Goal: Task Accomplishment & Management: Manage account settings

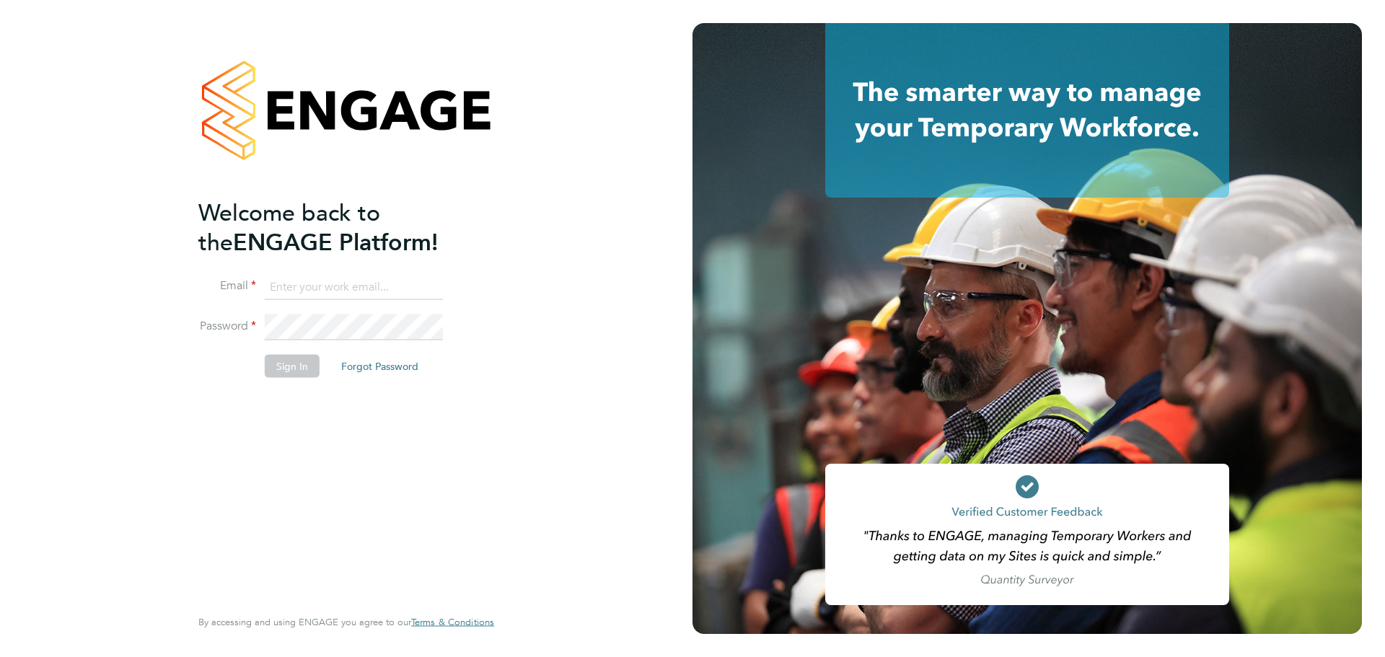
click at [271, 277] on input at bounding box center [354, 287] width 178 height 26
type input "[EMAIL_ADDRESS][DOMAIN_NAME]"
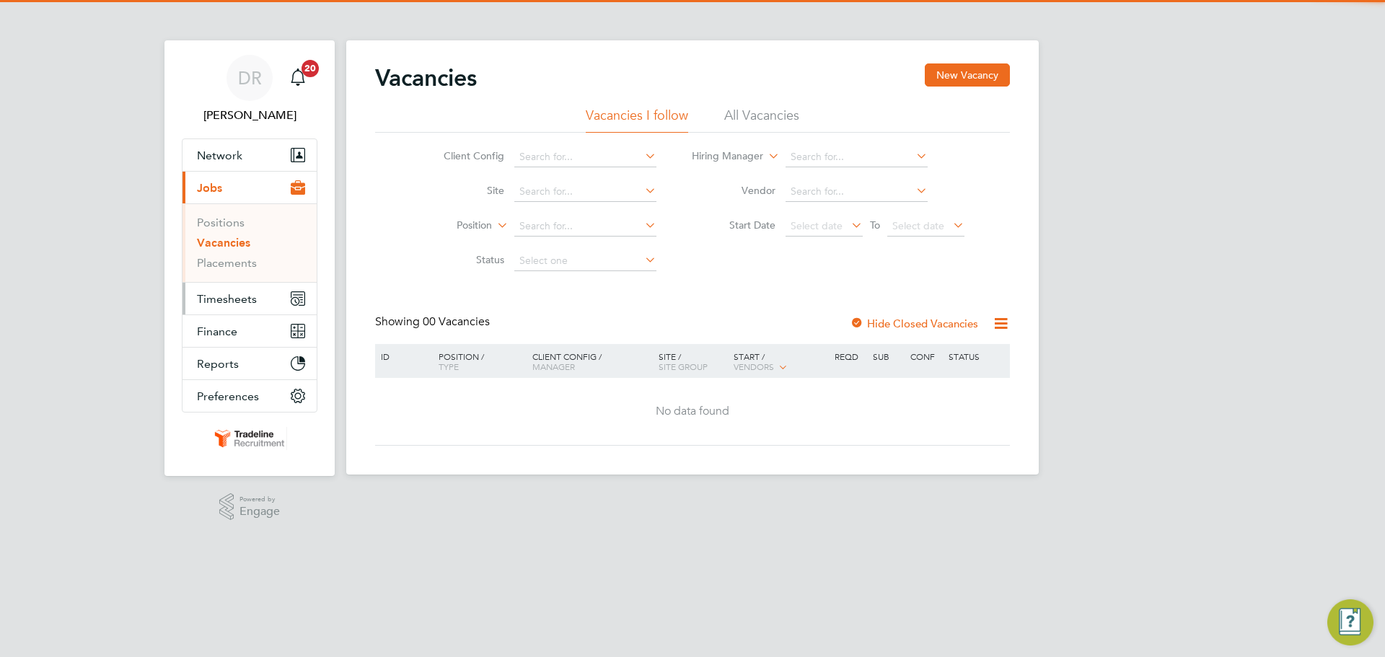
click at [219, 302] on span "Timesheets" at bounding box center [227, 299] width 60 height 14
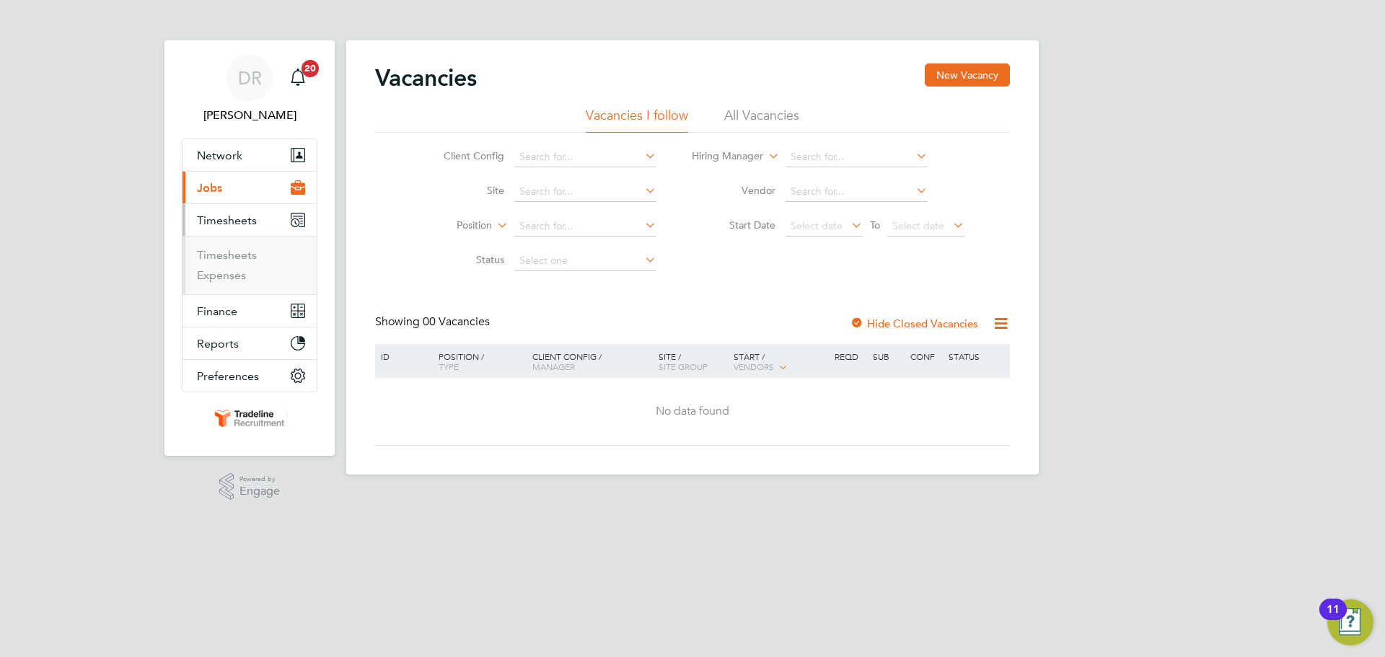
click at [218, 247] on ul "Timesheets Expenses" at bounding box center [250, 265] width 134 height 58
click at [218, 254] on link "Timesheets" at bounding box center [227, 255] width 60 height 14
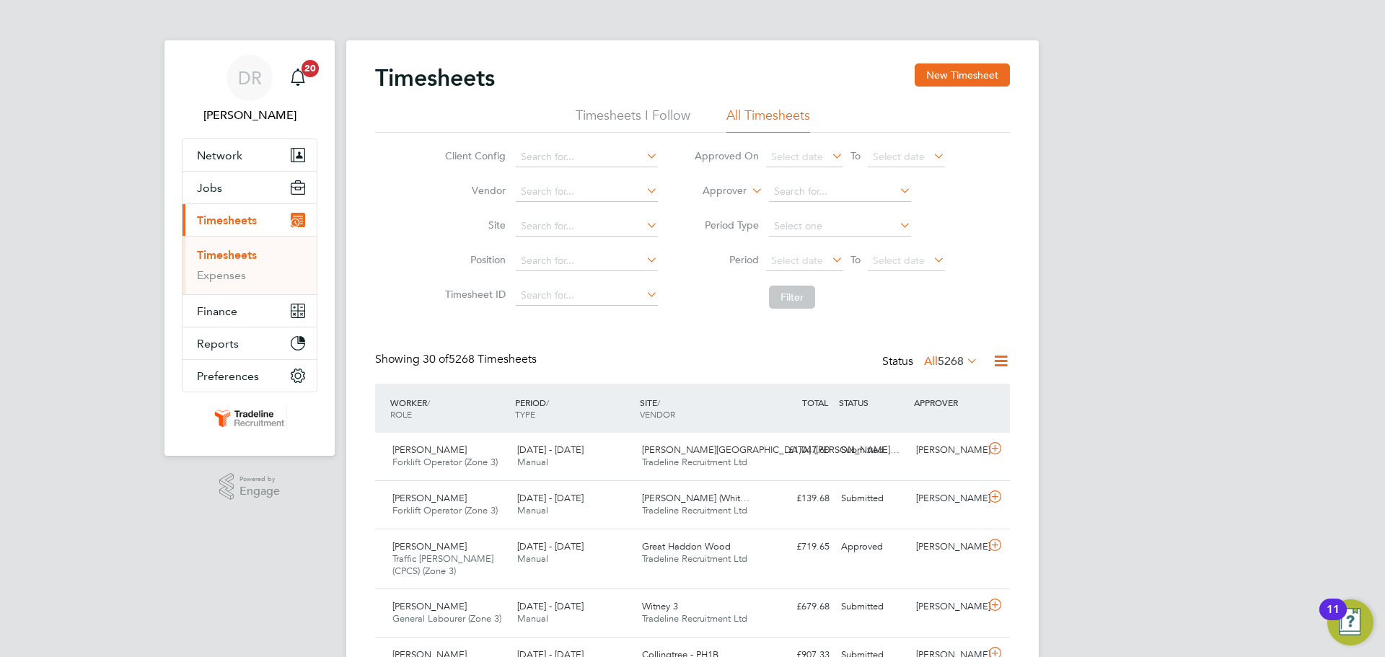
click at [744, 191] on label "Approver" at bounding box center [714, 191] width 65 height 14
click at [726, 203] on li "Worker" at bounding box center [710, 207] width 71 height 19
click at [819, 182] on input at bounding box center [840, 192] width 142 height 20
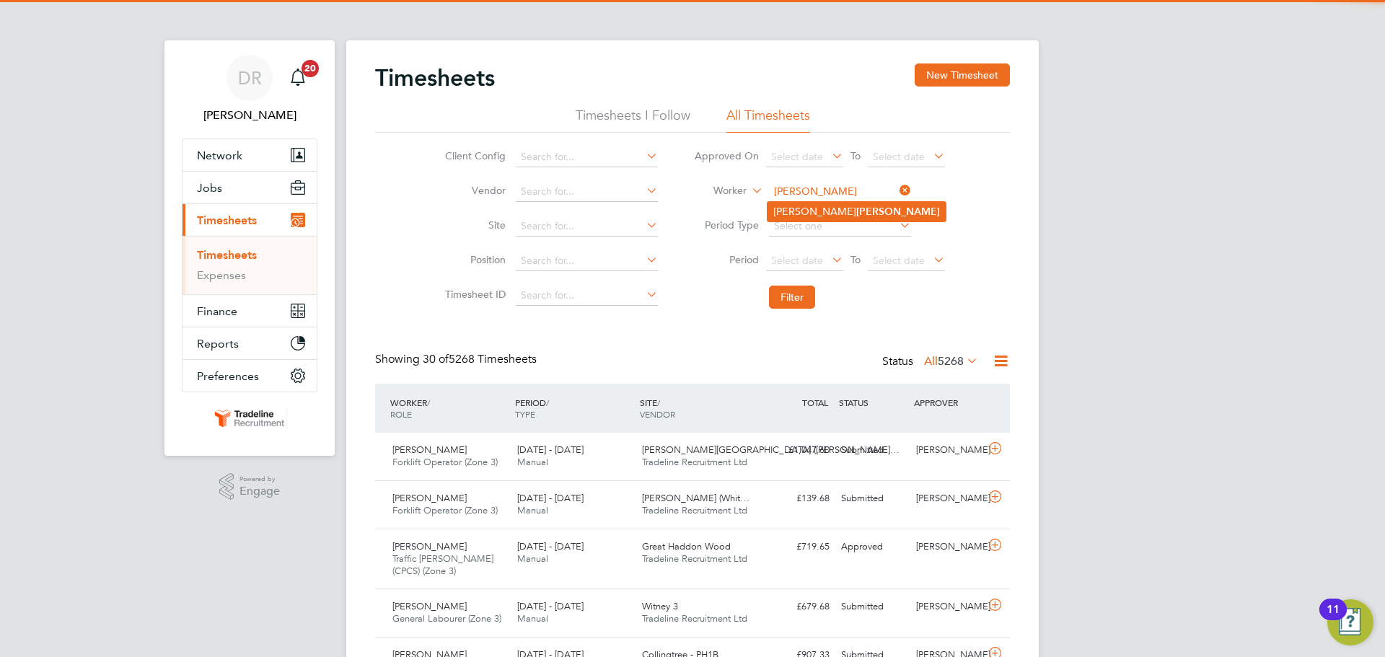
click at [856, 210] on b "Lund" at bounding box center [898, 212] width 84 height 12
type input "Lloyd Lund"
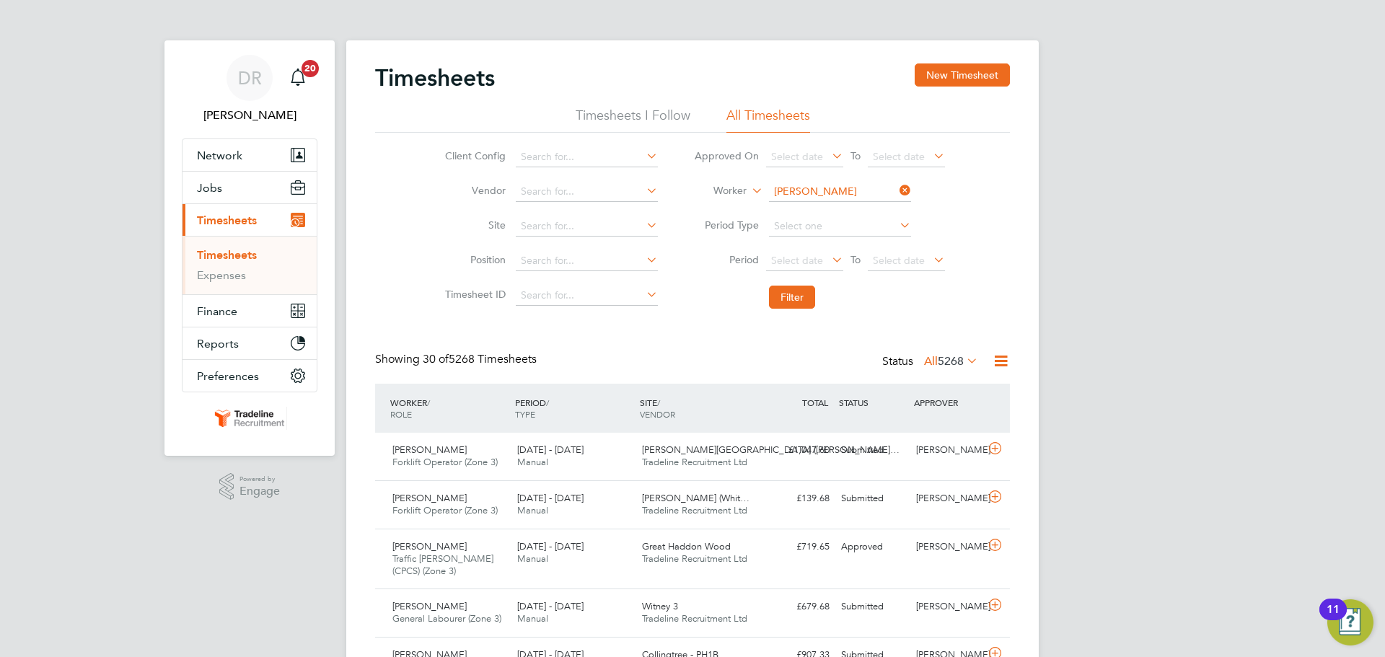
click at [798, 314] on li "Filter" at bounding box center [819, 297] width 287 height 38
click at [798, 310] on li "Filter" at bounding box center [819, 297] width 287 height 38
click at [799, 306] on button "Filter" at bounding box center [792, 297] width 46 height 23
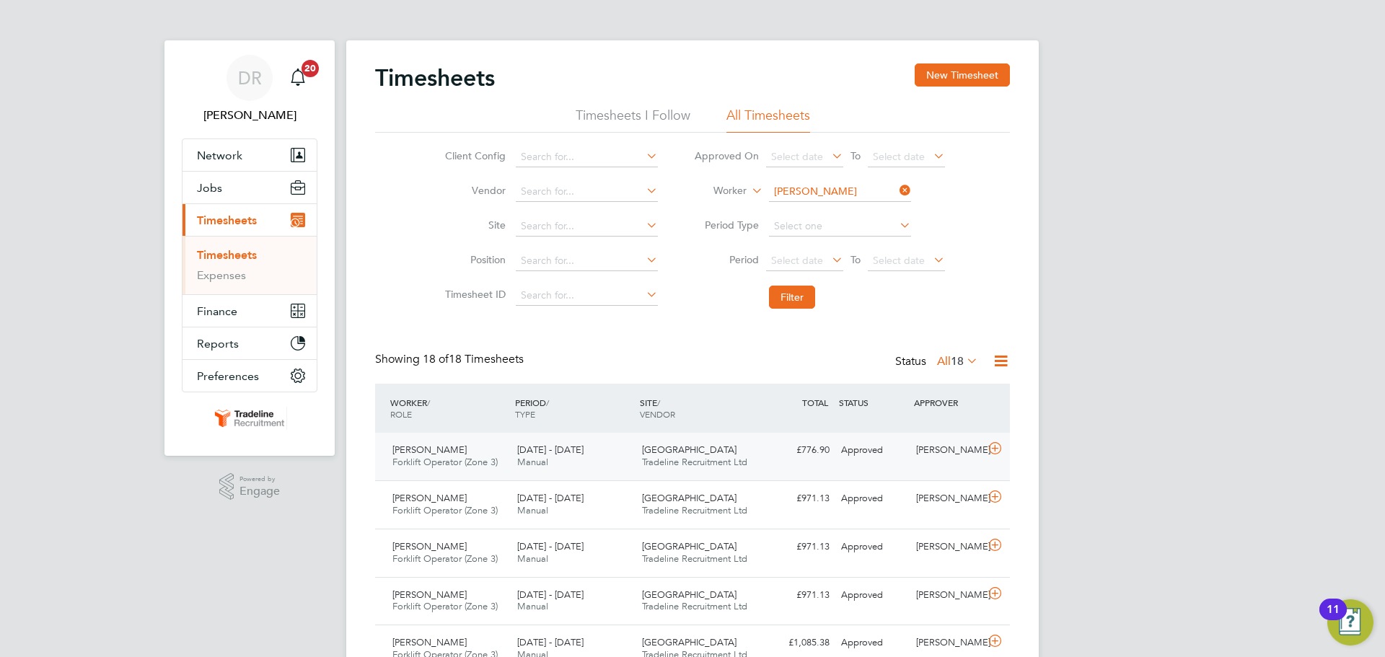
click at [991, 455] on icon at bounding box center [995, 449] width 18 height 12
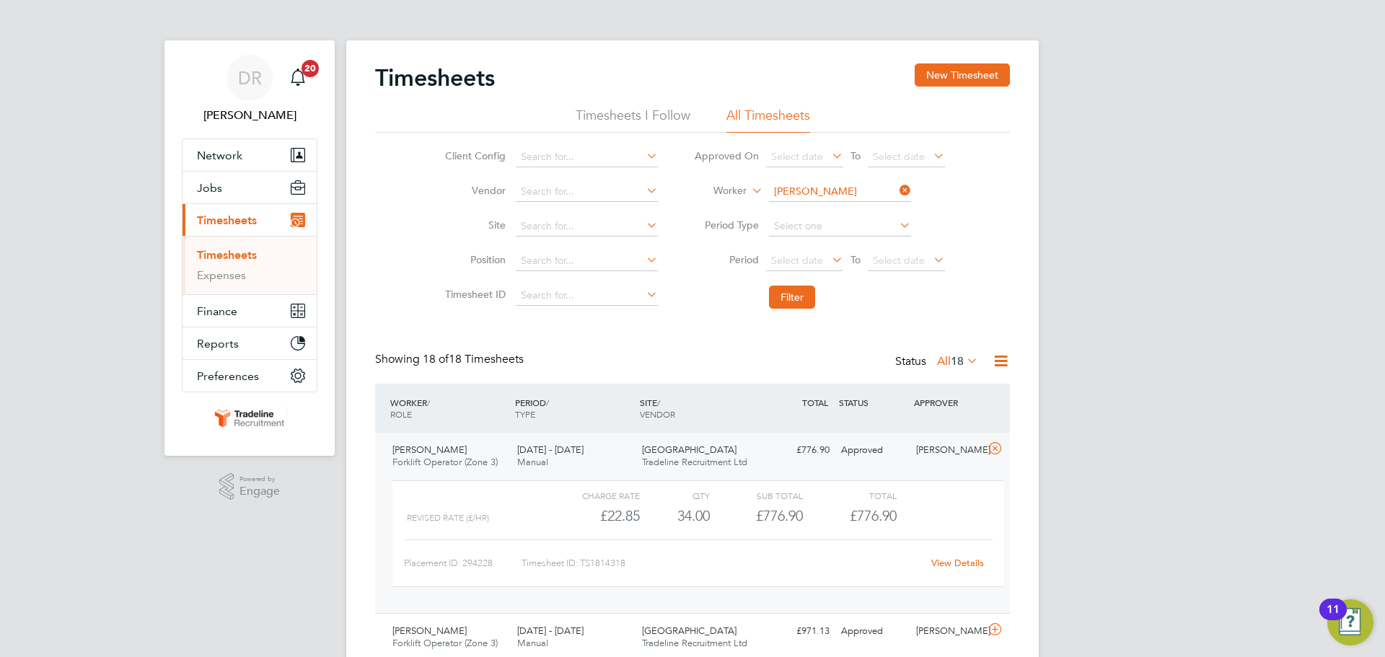
click at [983, 563] on link "View Details" at bounding box center [957, 563] width 53 height 12
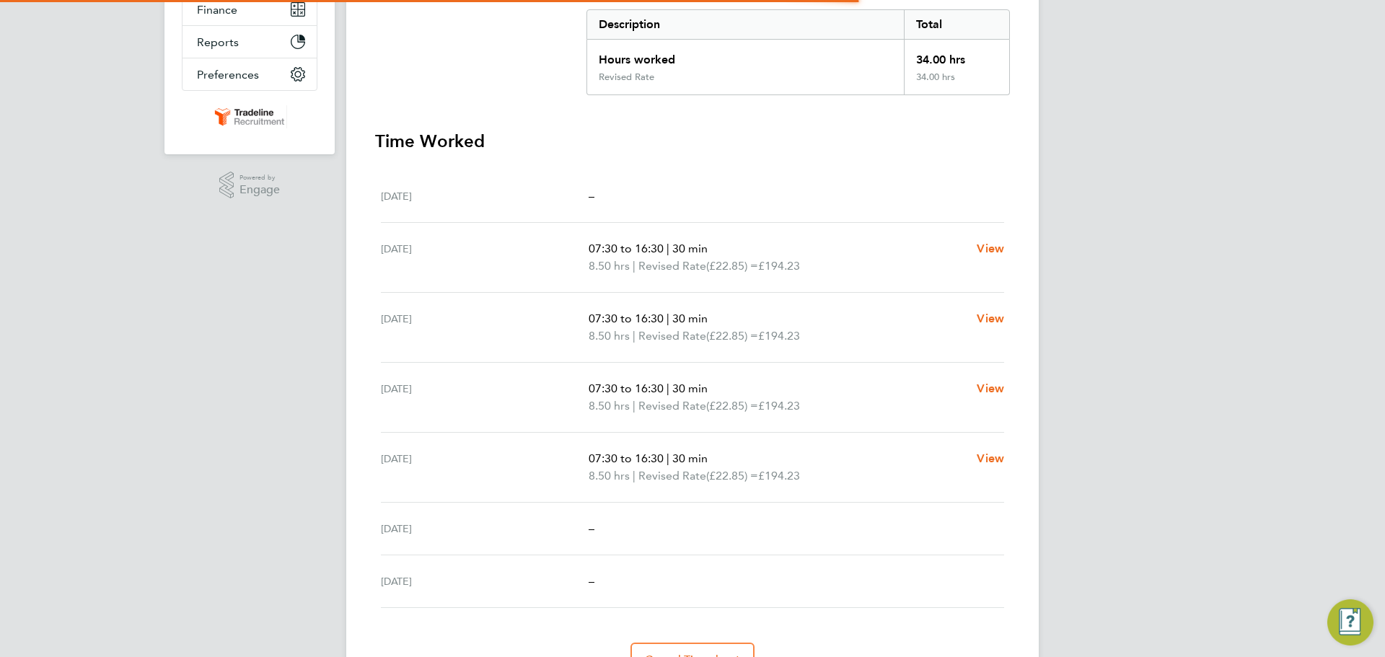
scroll to position [379, 0]
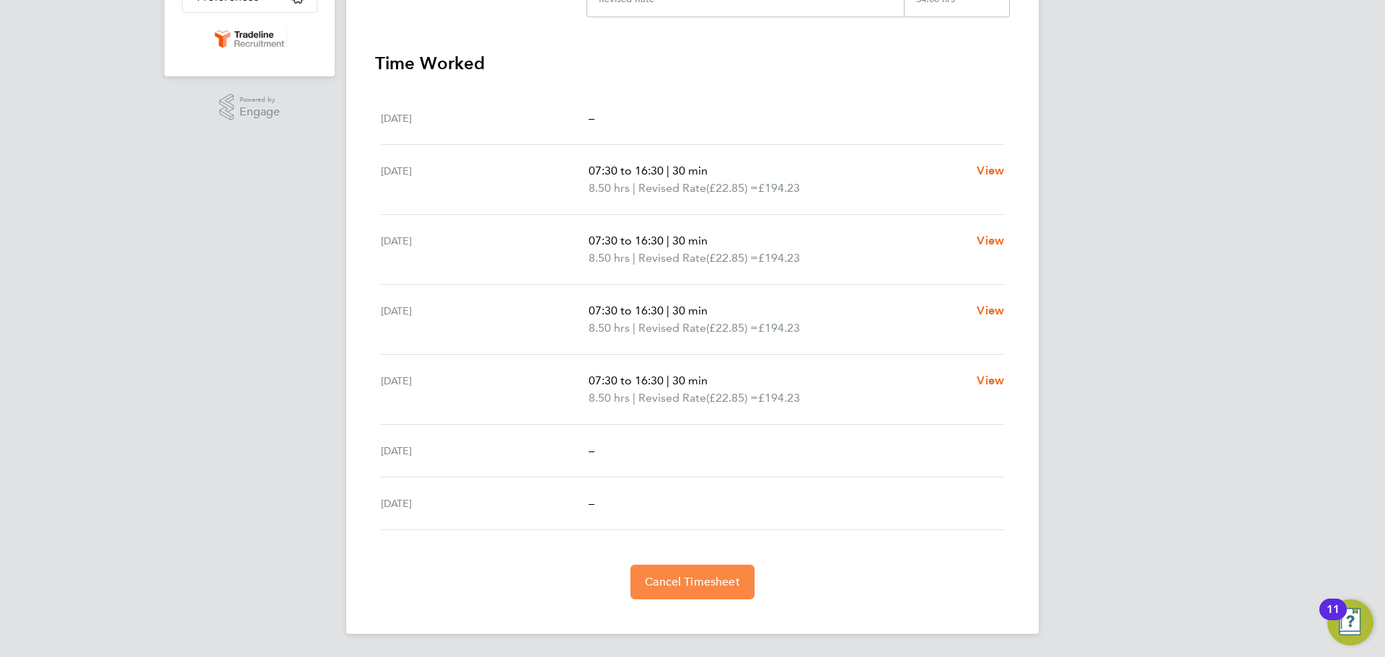
click at [701, 583] on span "Cancel Timesheet" at bounding box center [692, 582] width 95 height 14
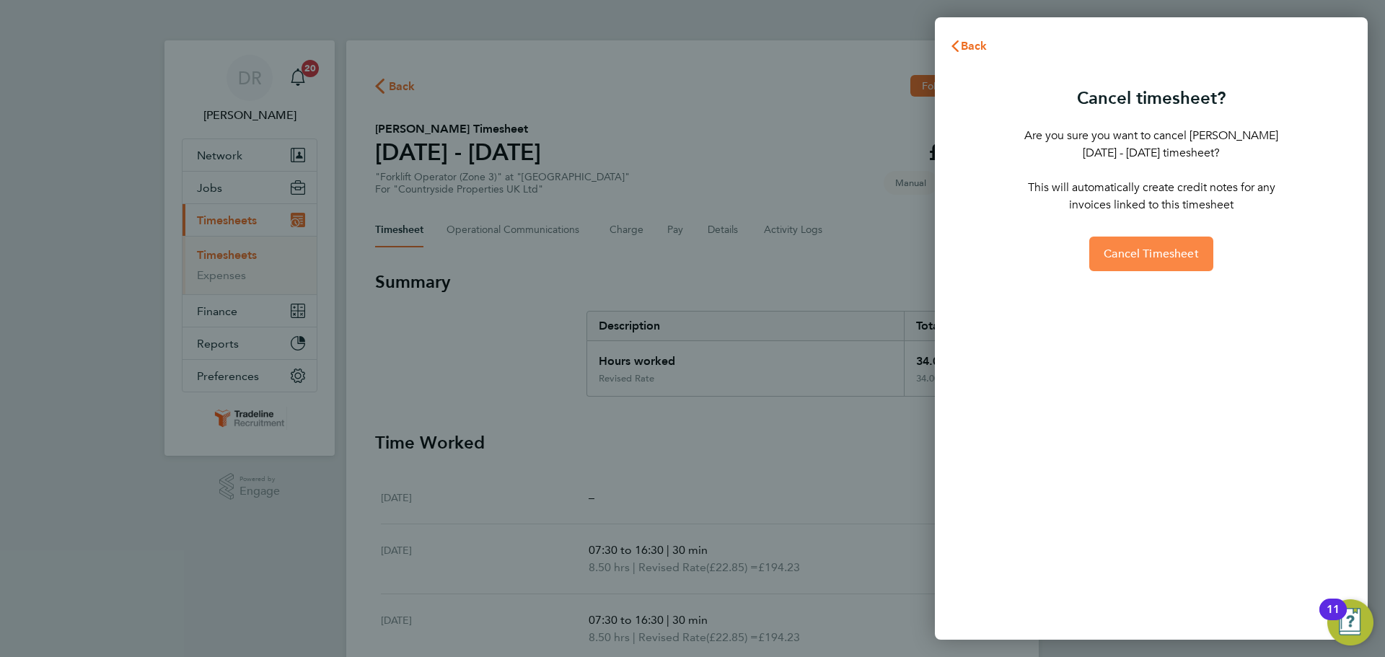
click at [1133, 255] on span "Cancel Timesheet" at bounding box center [1151, 254] width 95 height 14
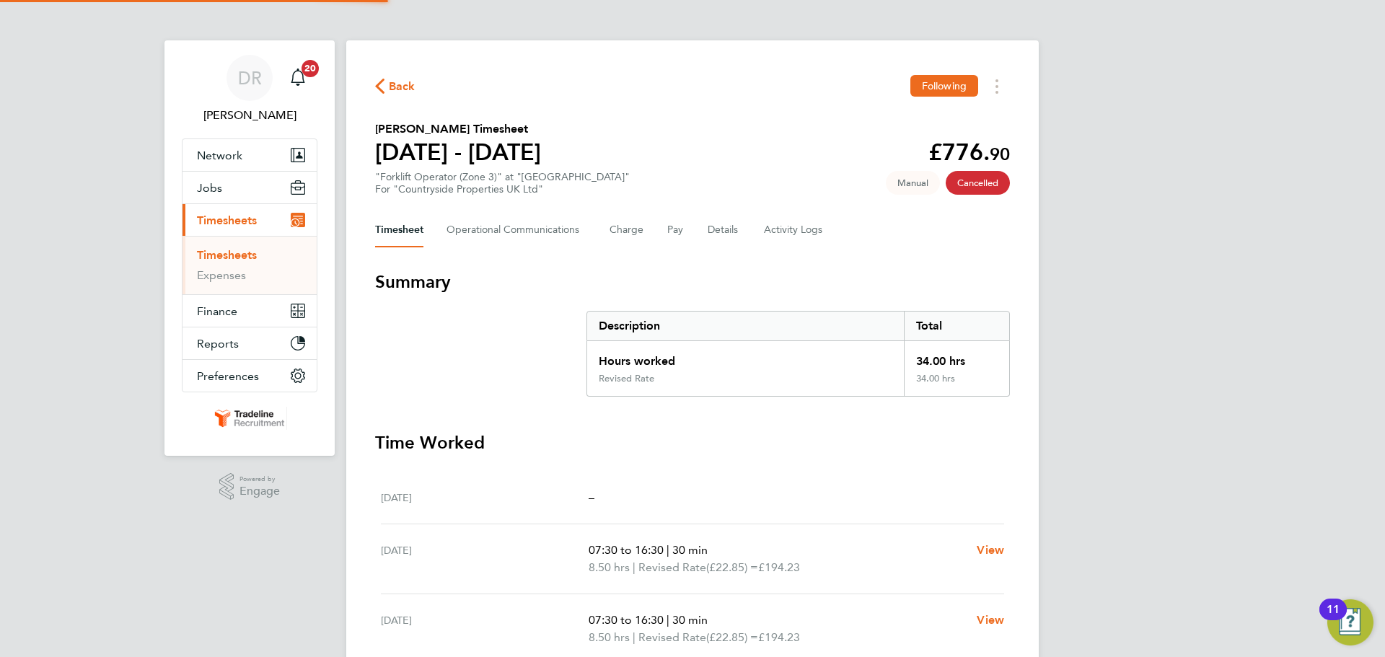
click at [210, 254] on link "Timesheets" at bounding box center [227, 255] width 60 height 14
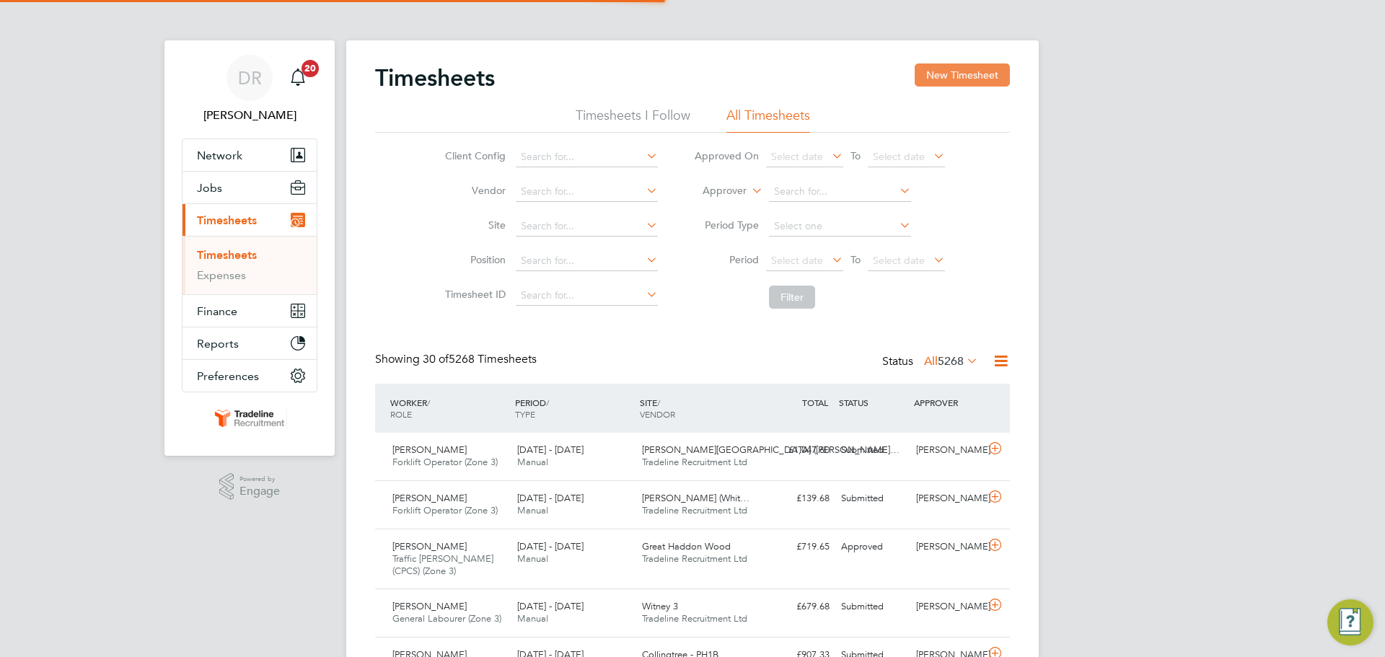
click at [929, 72] on button "New Timesheet" at bounding box center [962, 74] width 95 height 23
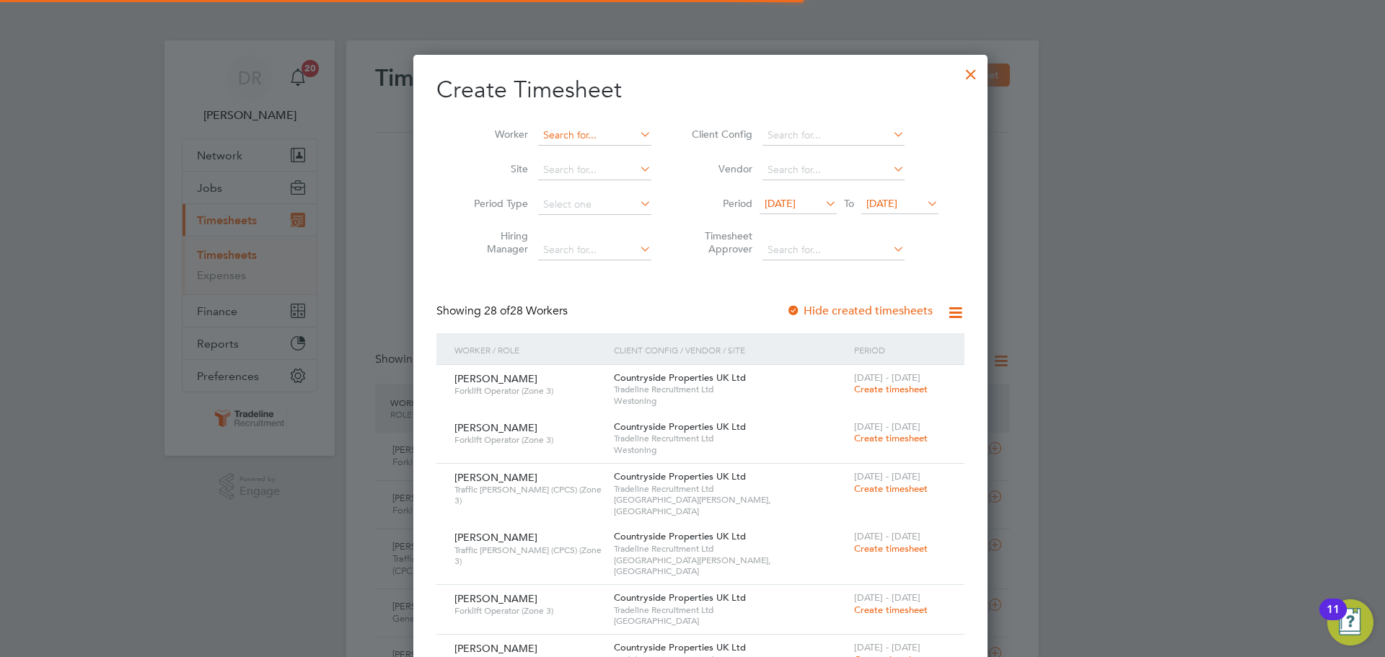
click at [539, 134] on input at bounding box center [594, 136] width 113 height 20
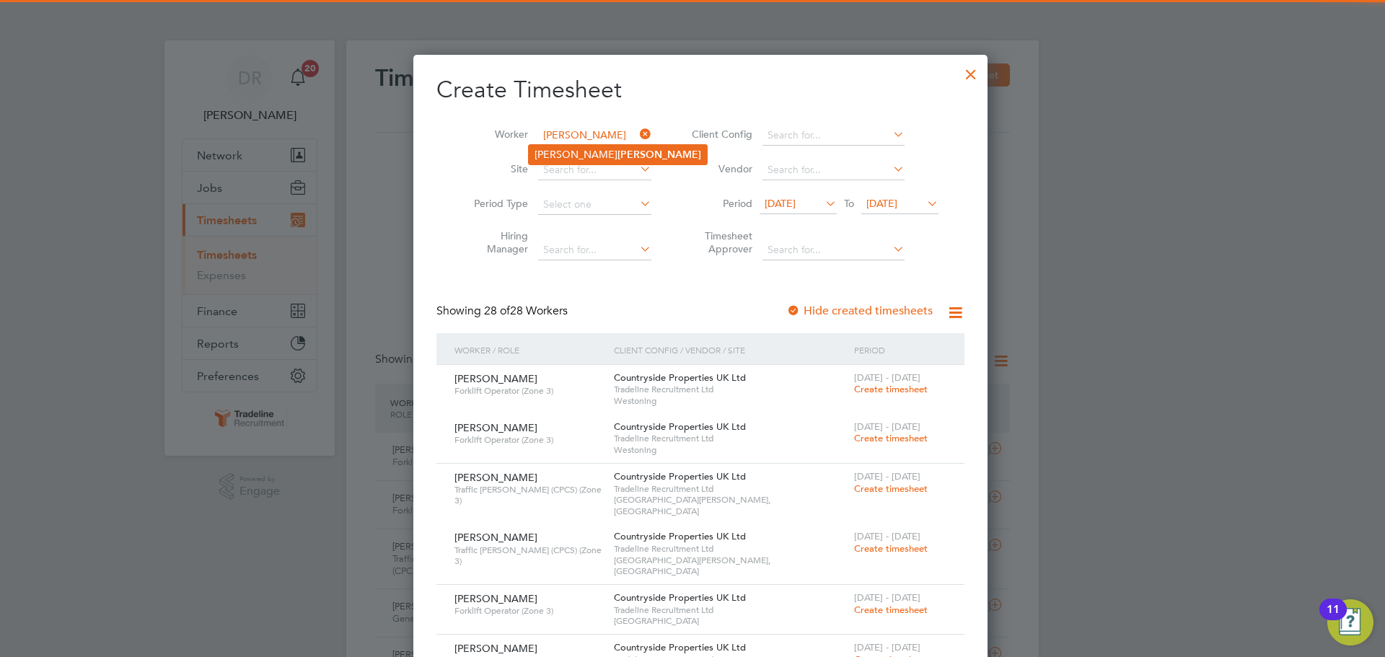
click at [589, 148] on li "Lloyd Lund" at bounding box center [618, 154] width 178 height 19
type input "[PERSON_NAME]"
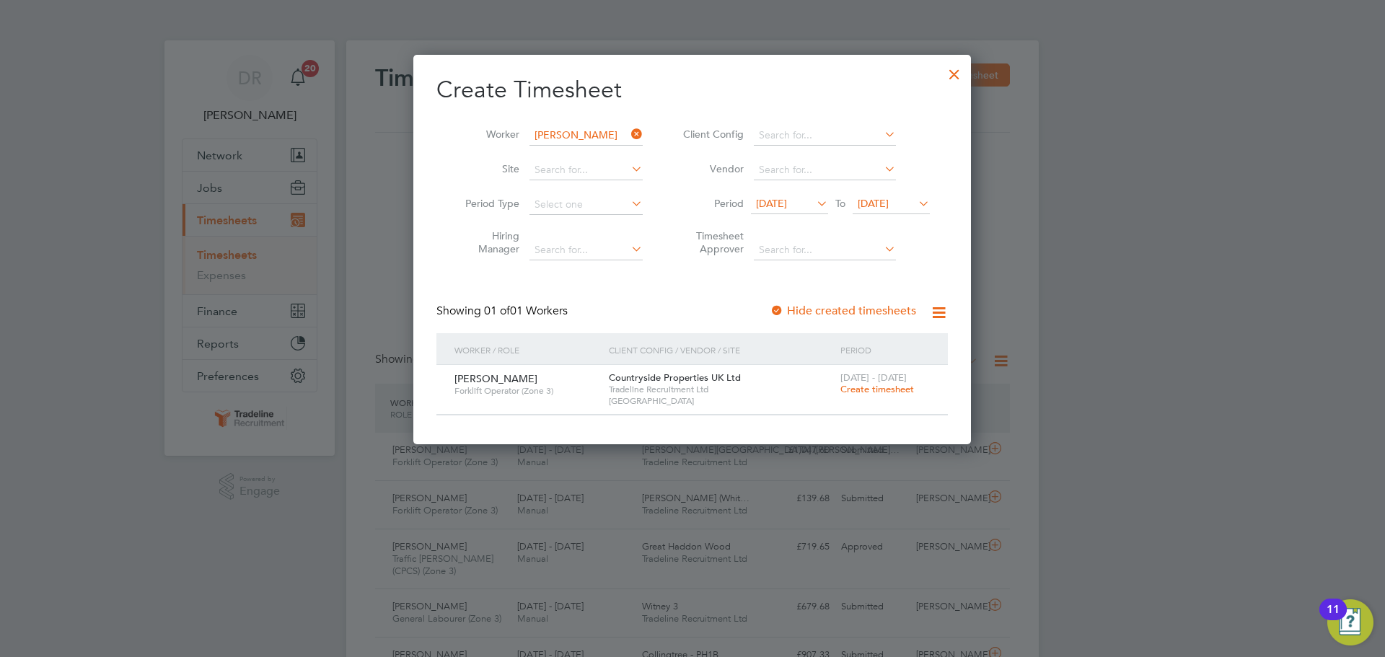
click at [863, 392] on span "Create timesheet" at bounding box center [878, 389] width 74 height 12
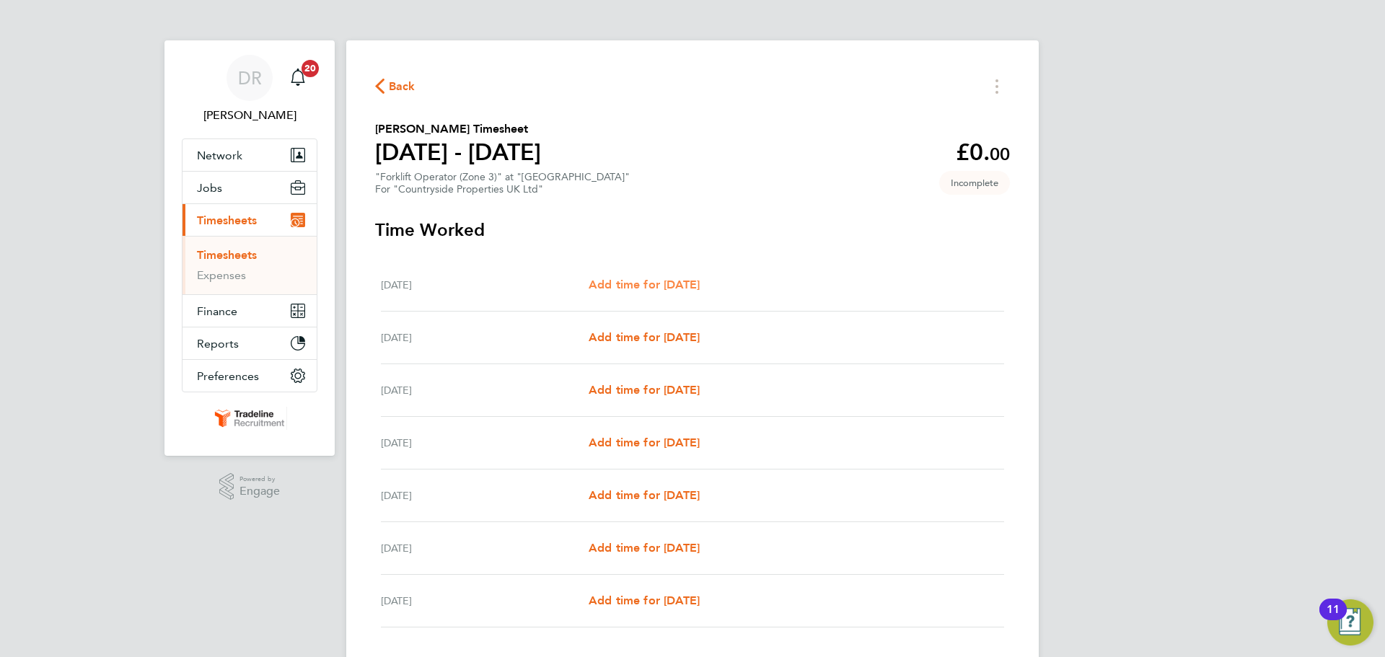
click at [672, 288] on span "Add time for Mon 25 Aug" at bounding box center [644, 285] width 111 height 14
select select "30"
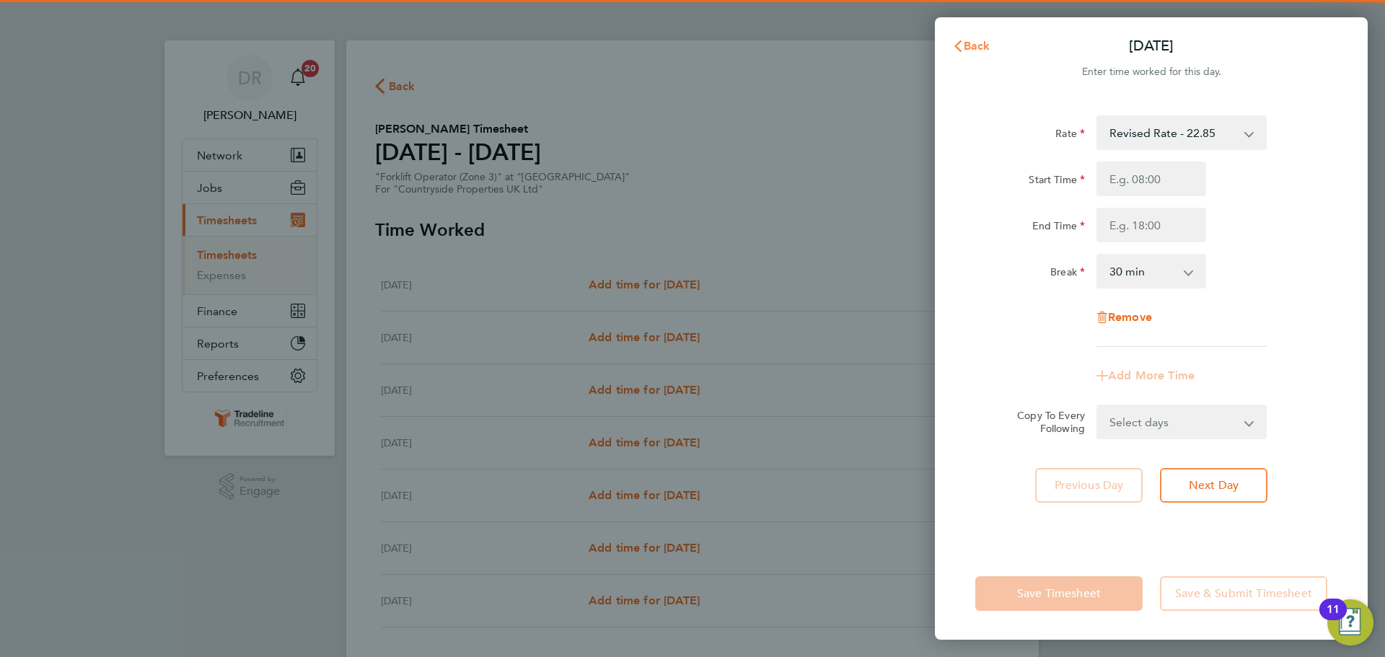
click at [998, 51] on button "Back" at bounding box center [971, 46] width 67 height 29
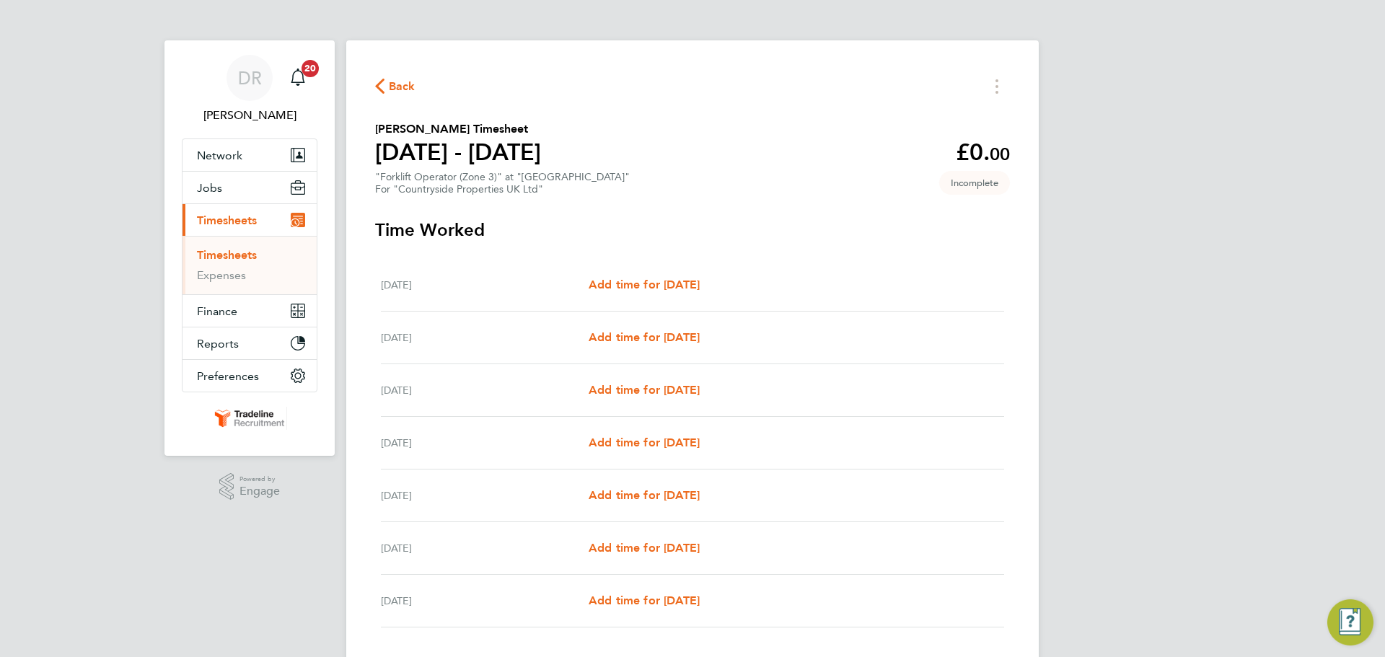
click at [693, 350] on div "Tue 26 Aug Add time for Tue 26 Aug Add time for Tue 26 Aug" at bounding box center [692, 338] width 623 height 53
click at [693, 337] on span "Add time for Tue 26 Aug" at bounding box center [644, 337] width 111 height 14
select select "30"
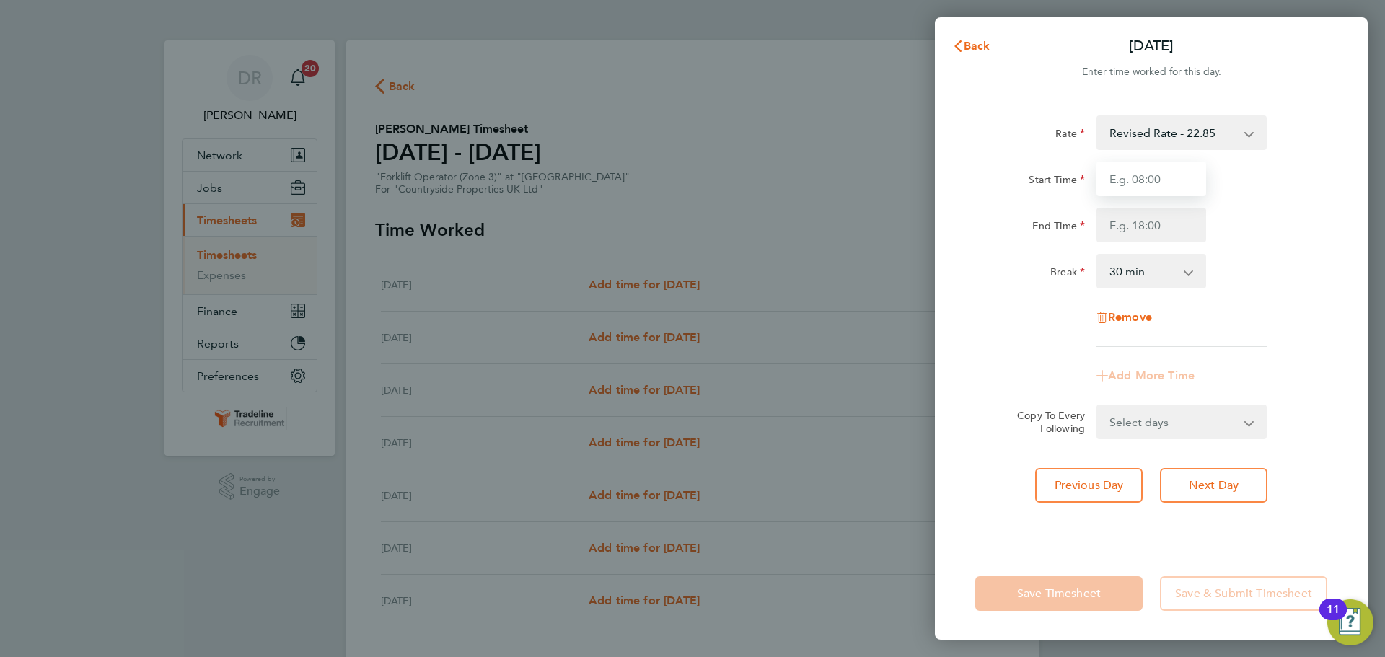
click at [1154, 170] on input "Start Time" at bounding box center [1152, 179] width 110 height 35
type input "07:00"
click at [1158, 223] on input "End Time" at bounding box center [1152, 225] width 110 height 35
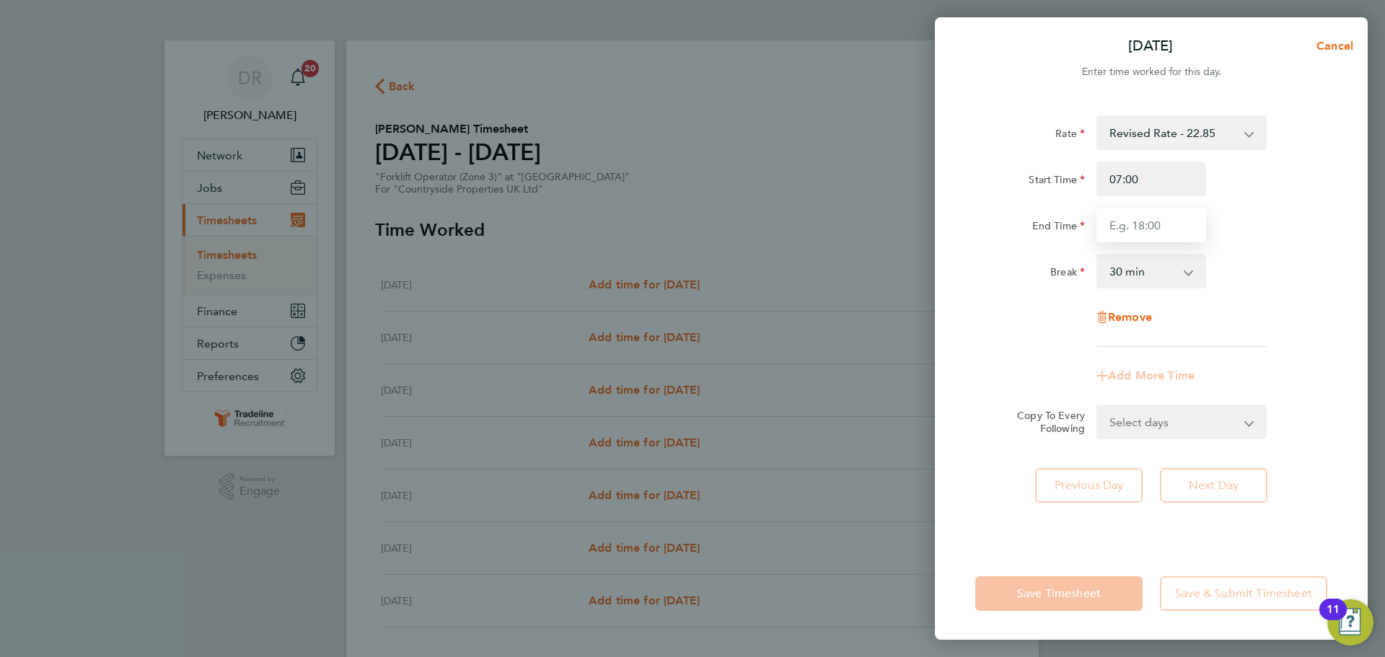
type input "16:30"
drag, startPoint x: 1260, startPoint y: 291, endPoint x: 1252, endPoint y: 369, distance: 77.6
click at [1260, 292] on div "Rate Revised Rate - 22.85 Start Time 07:00 End Time 16:30 Break 0 min 15 min 30…" at bounding box center [1151, 231] width 352 height 232
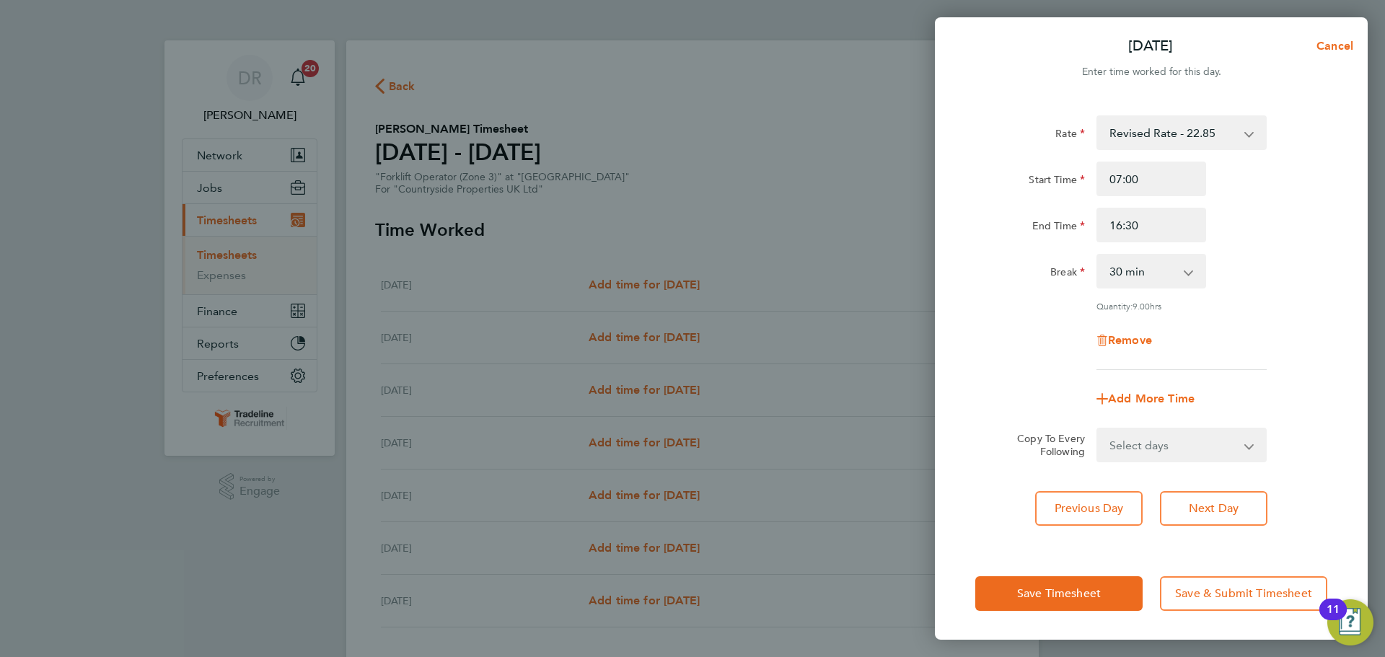
click at [1213, 442] on select "Select days Day Weekday (Mon-Fri) Weekend (Sat-Sun) Wednesday Thursday Friday S…" at bounding box center [1174, 445] width 152 height 32
select select "WEEKDAY"
click at [1098, 429] on select "Select days Day Weekday (Mon-Fri) Weekend (Sat-Sun) Wednesday Thursday Friday S…" at bounding box center [1174, 445] width 152 height 32
select select "2025-08-31"
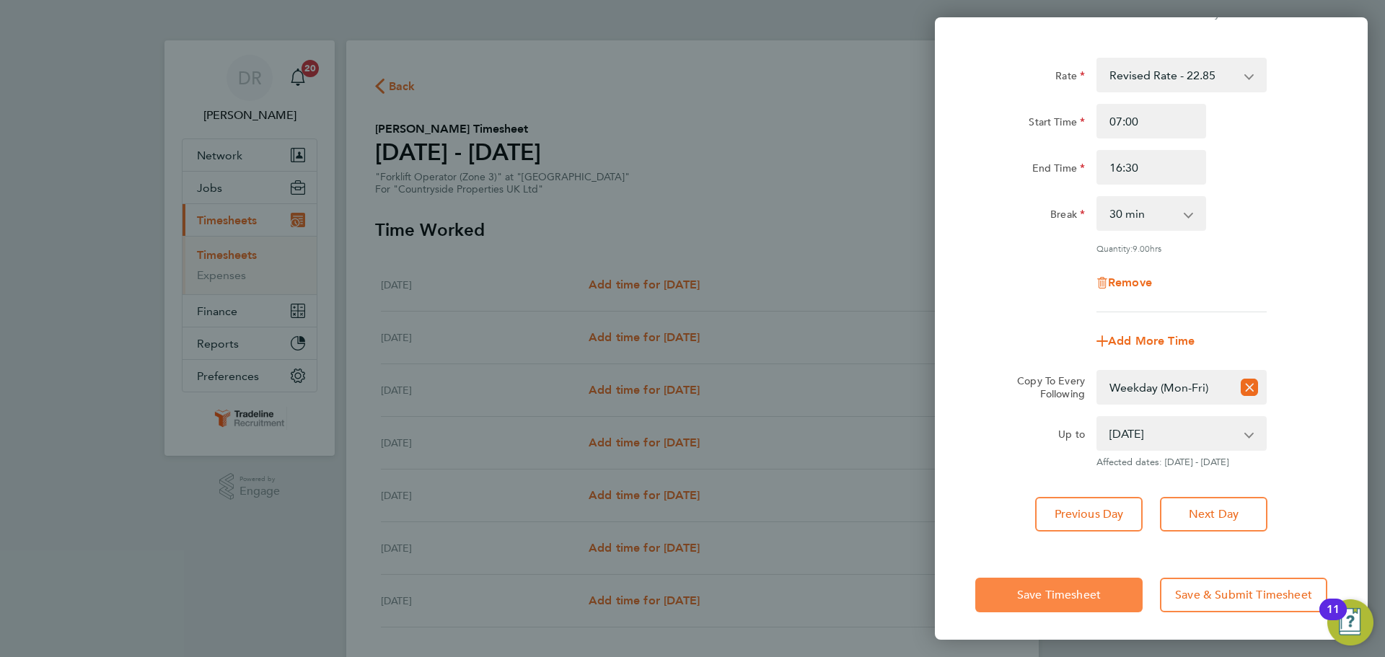
click at [1118, 597] on button "Save Timesheet" at bounding box center [1058, 595] width 167 height 35
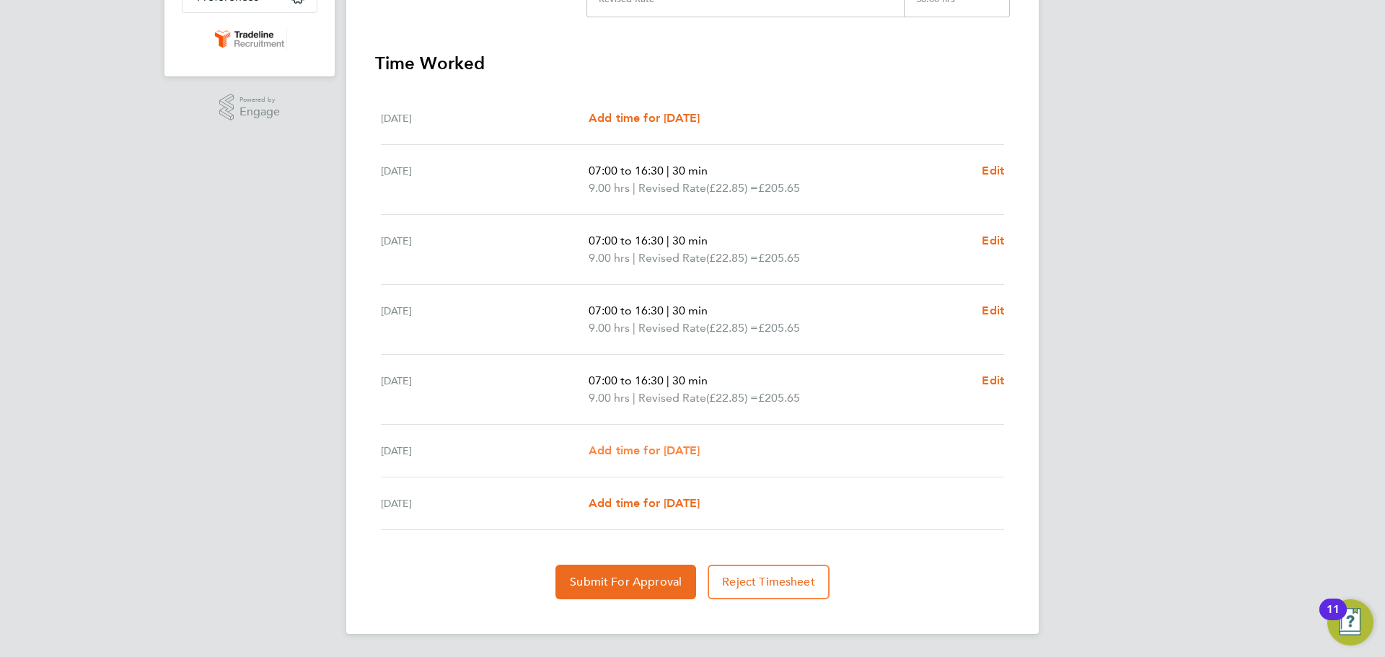
click at [636, 447] on span "Add time for Sat 30 Aug" at bounding box center [644, 451] width 111 height 14
select select "30"
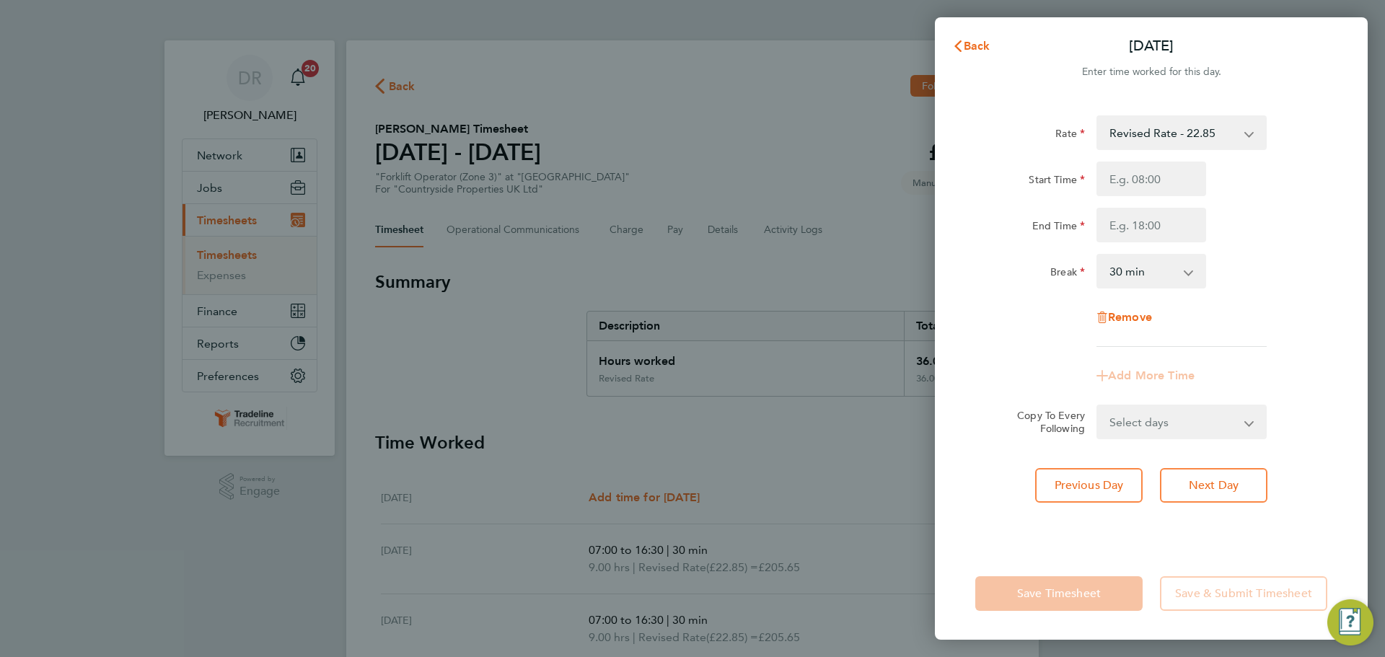
click at [1160, 161] on div "Rate Revised Rate - 22.85 Start Time End Time Break 0 min 15 min 30 min 45 min …" at bounding box center [1151, 231] width 352 height 232
click at [1158, 185] on input "Start Time" at bounding box center [1152, 179] width 110 height 35
type input "08:00"
click at [1130, 232] on input "End Time" at bounding box center [1152, 225] width 110 height 35
type input "13:30"
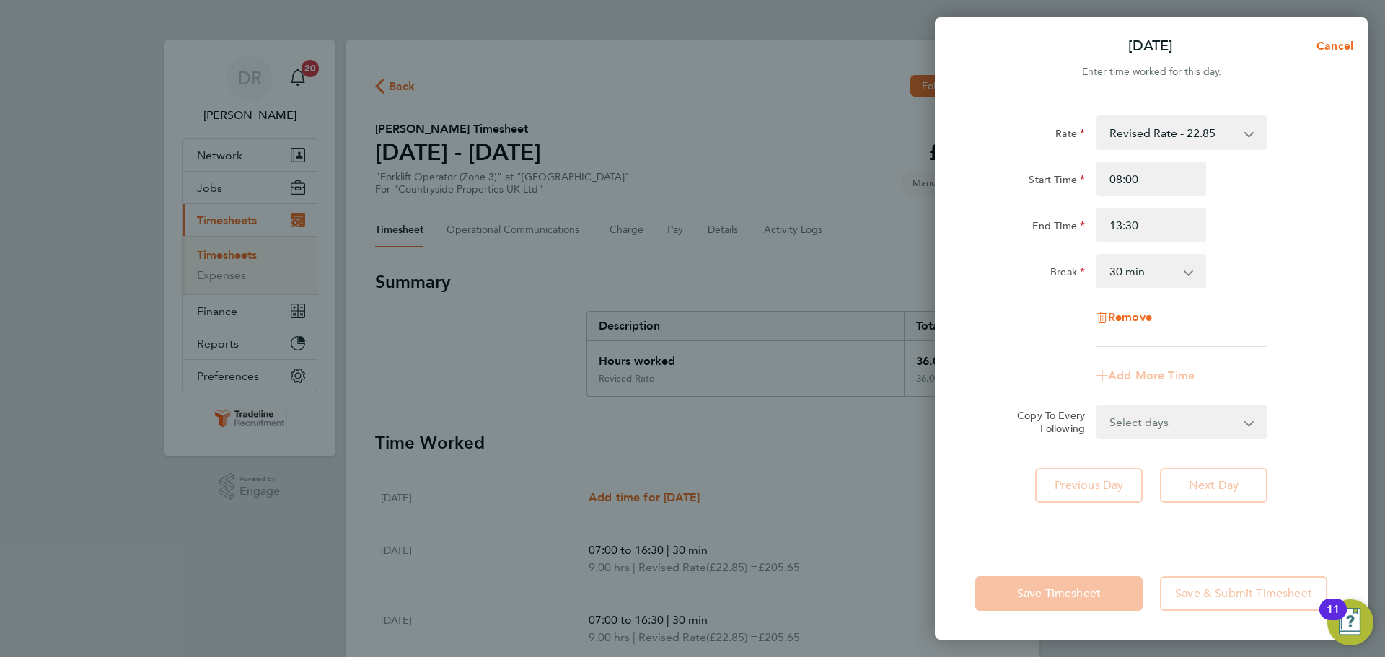
click at [1138, 265] on select "0 min 15 min 30 min 45 min 60 min 75 min 90 min" at bounding box center [1142, 271] width 89 height 32
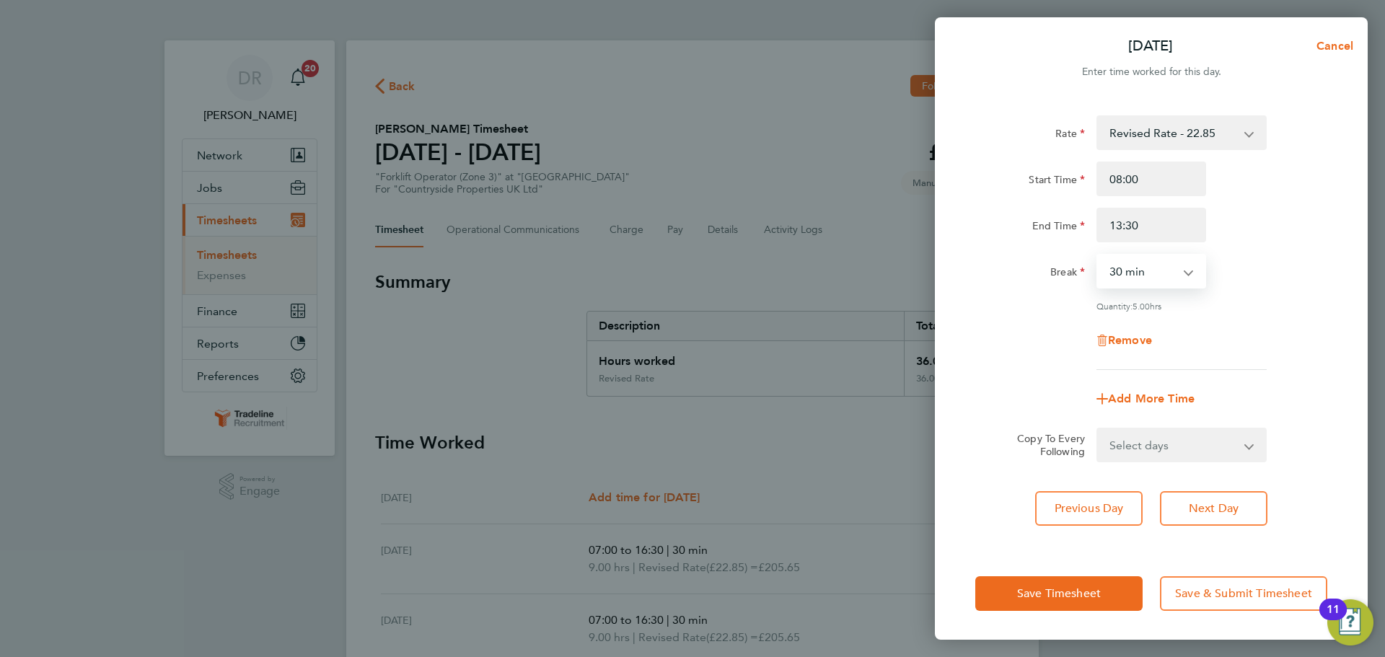
select select "0"
click at [1098, 255] on select "0 min 15 min 30 min 45 min 60 min 75 min 90 min" at bounding box center [1142, 271] width 89 height 32
click at [1252, 321] on div "Rate Revised Rate - 22.85 Start Time 08:00 End Time 13:30 Break 0 min 15 min 30…" at bounding box center [1151, 242] width 352 height 255
click at [1143, 226] on input "13:30" at bounding box center [1152, 225] width 110 height 35
type input "13:00"
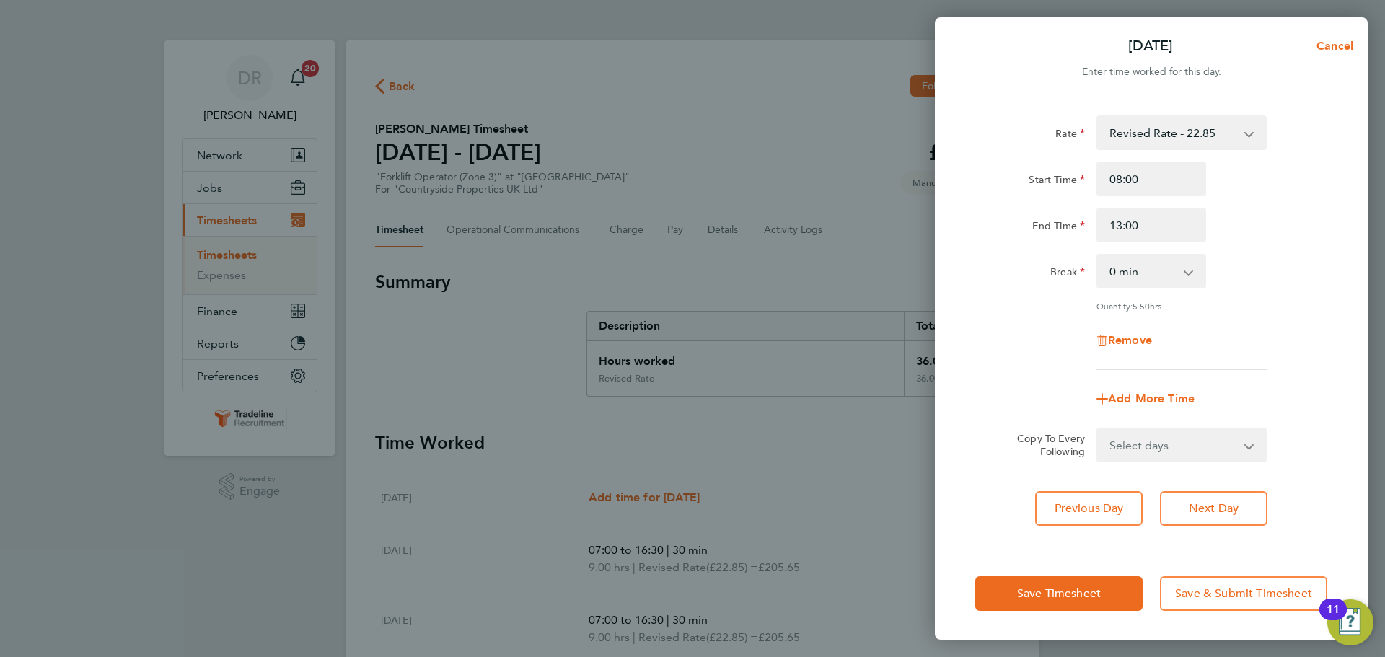
click at [1250, 428] on div "Select days Sunday" at bounding box center [1182, 445] width 170 height 35
click at [1111, 585] on button "Save Timesheet" at bounding box center [1058, 593] width 167 height 35
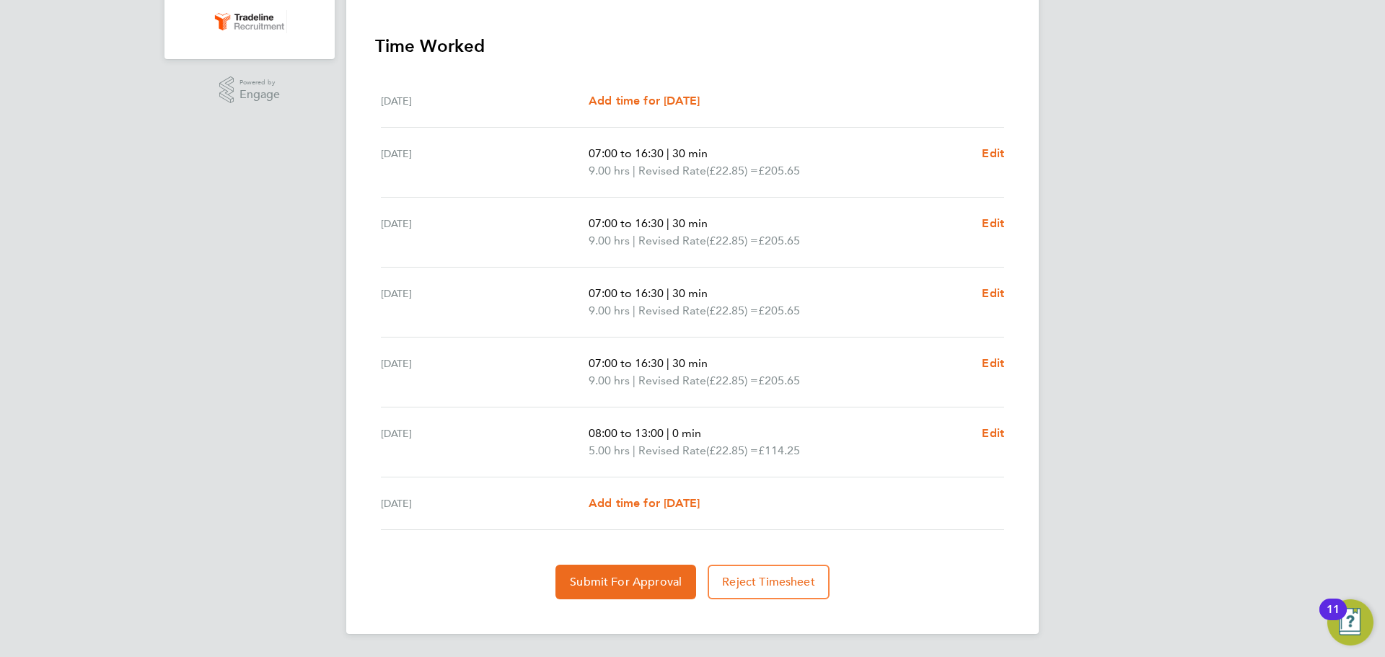
click at [648, 602] on div "Back Following Lloyd Lund's Timesheet 25 - 31 Aug 2025 £936. 85 "Forklift Opera…" at bounding box center [692, 139] width 693 height 991
click at [648, 582] on span "Submit For Approval" at bounding box center [626, 582] width 112 height 14
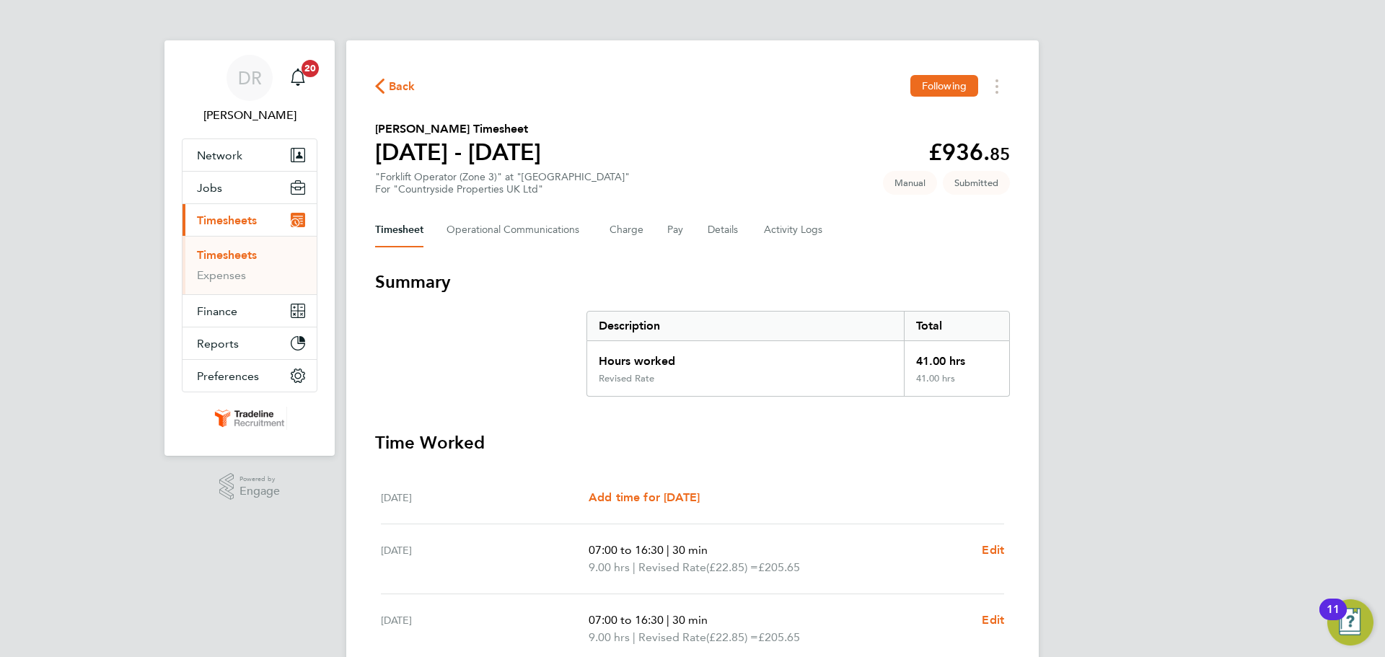
click at [242, 257] on link "Timesheets" at bounding box center [227, 255] width 60 height 14
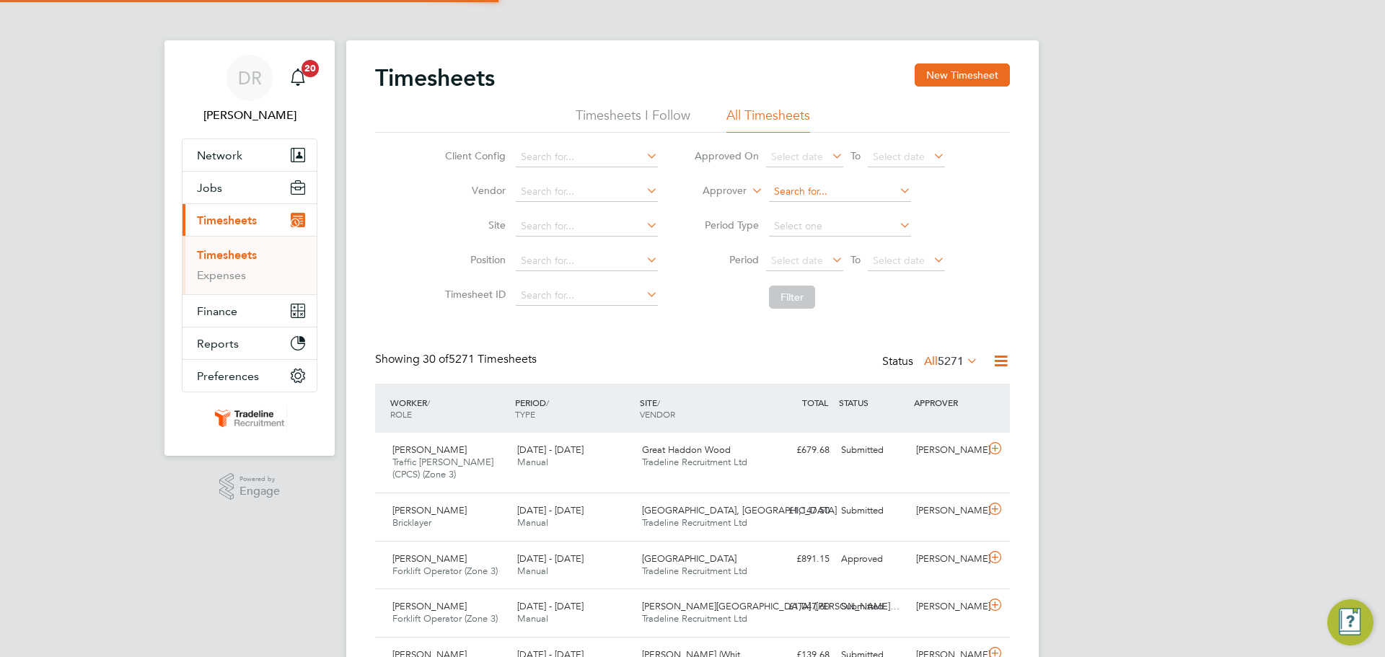
scroll to position [37, 126]
click at [749, 193] on icon at bounding box center [749, 186] width 0 height 13
click at [726, 203] on li "Worker" at bounding box center [710, 207] width 71 height 19
click at [818, 196] on input at bounding box center [840, 192] width 142 height 20
click at [856, 209] on b "Lund" at bounding box center [898, 212] width 84 height 12
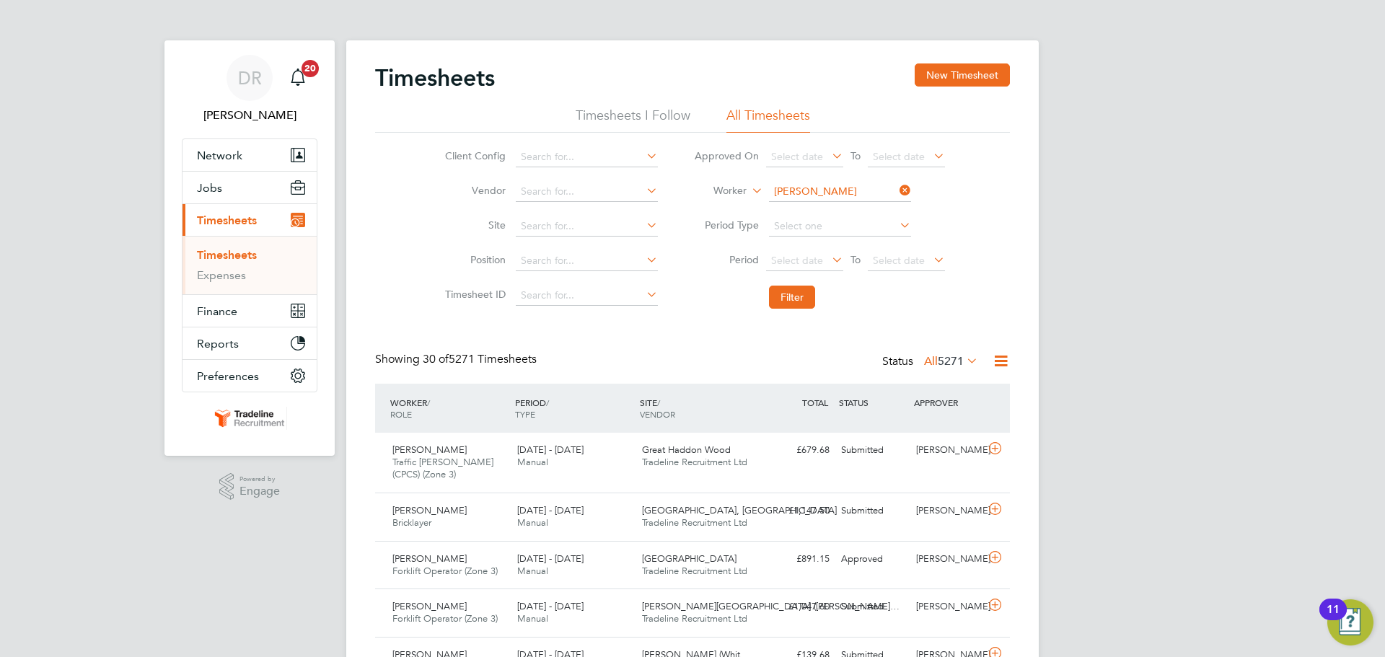
type input "Lloyd Lund"
click at [804, 291] on button "Filter" at bounding box center [792, 297] width 46 height 23
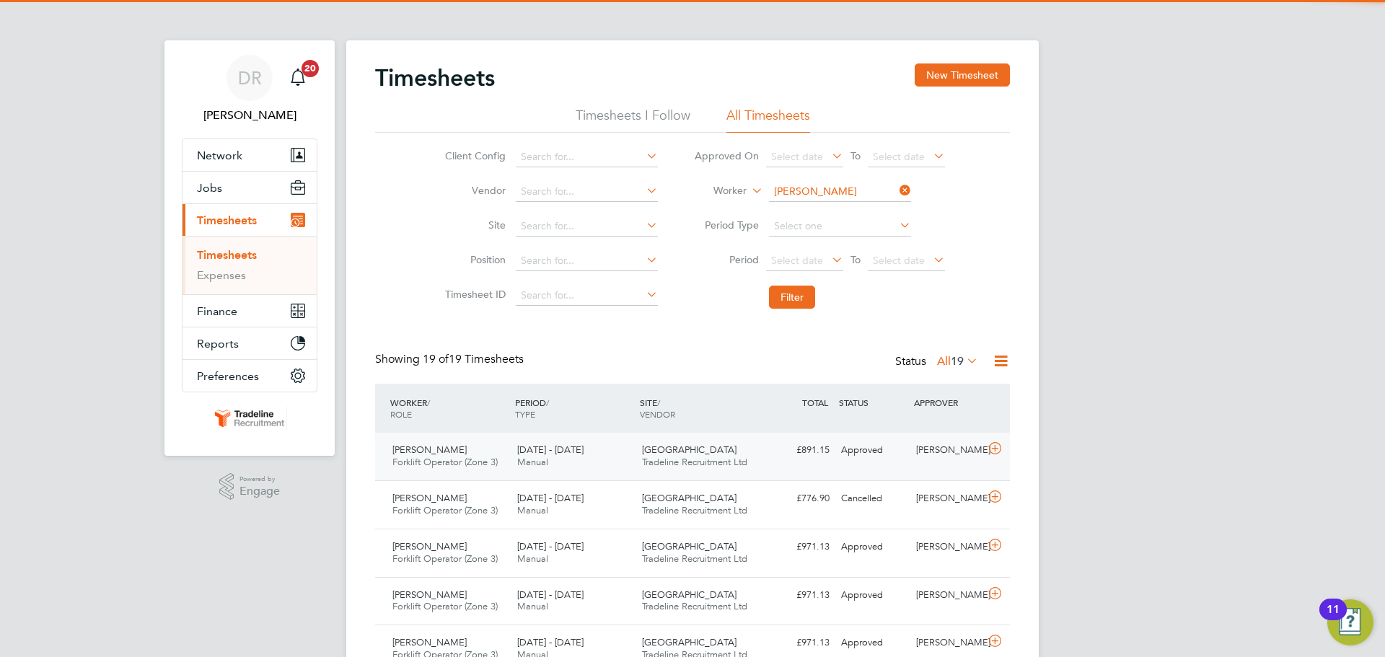
click at [978, 456] on div "Gurraj Singh" at bounding box center [947, 451] width 75 height 24
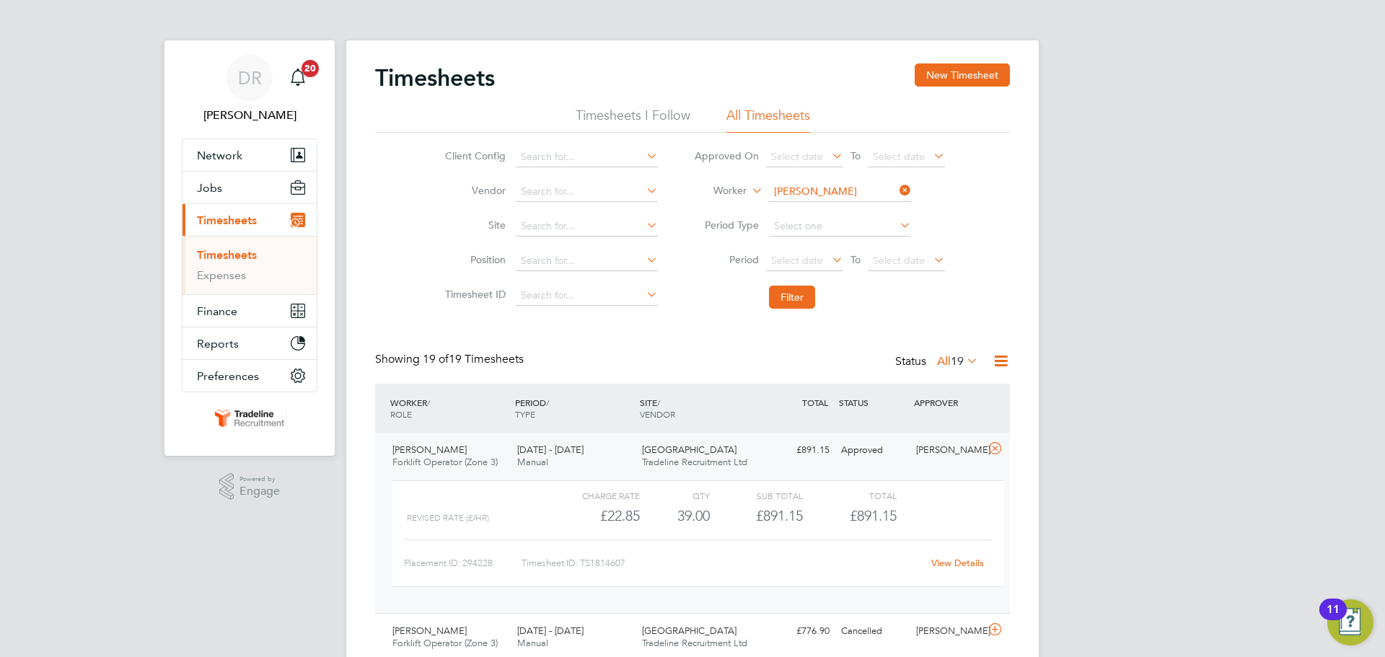
click at [938, 556] on div "View Details" at bounding box center [957, 563] width 71 height 23
click at [944, 560] on link "View Details" at bounding box center [957, 563] width 53 height 12
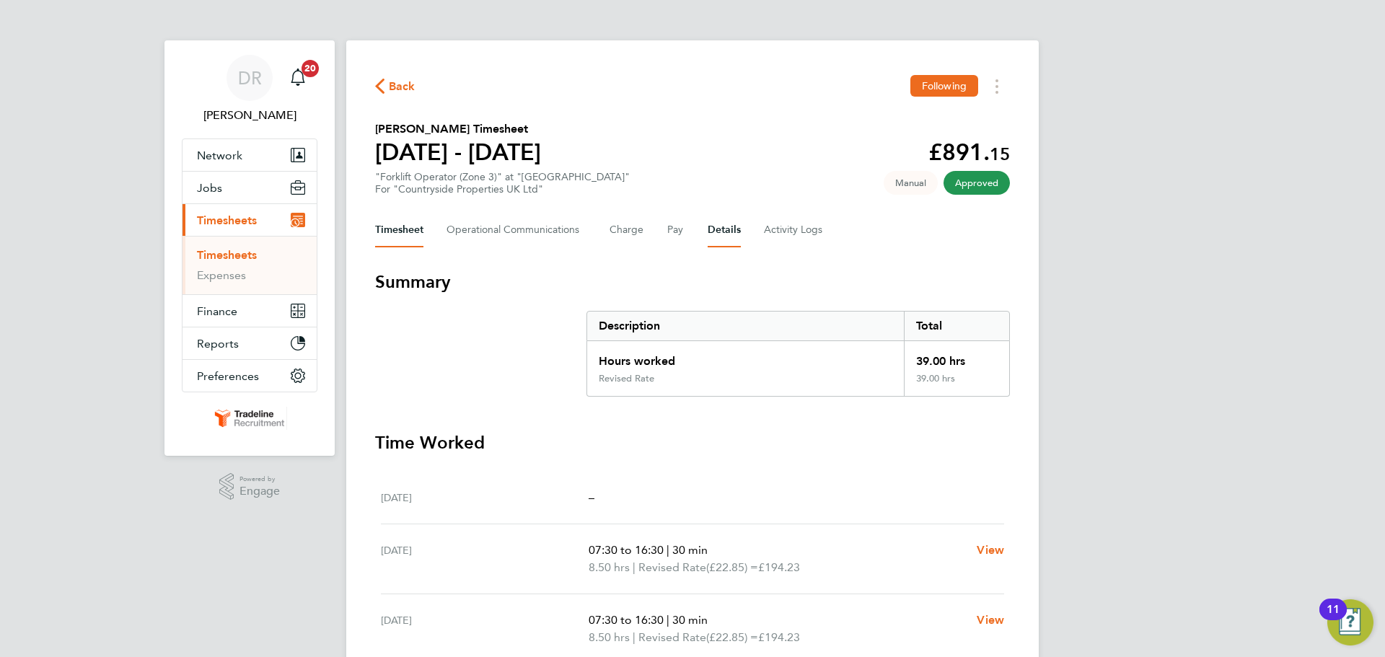
click at [737, 237] on button "Details" at bounding box center [724, 230] width 33 height 35
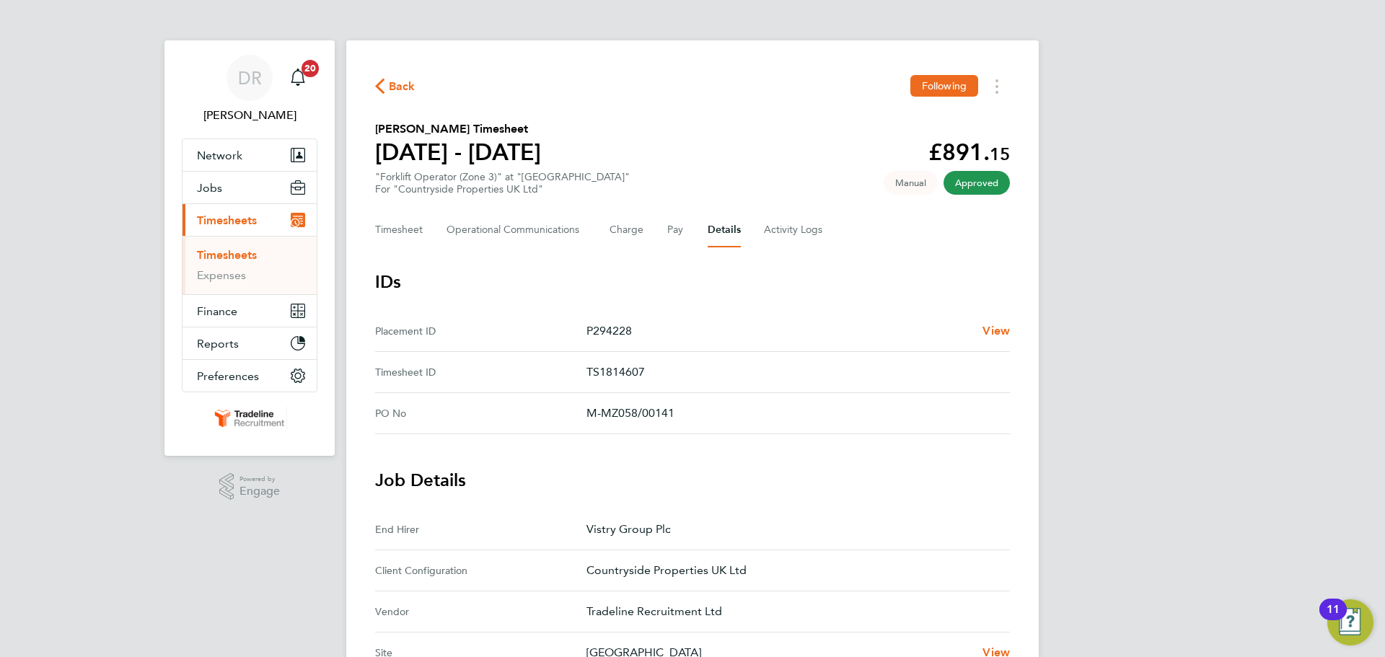
click at [755, 234] on div "Timesheet Operational Communications Charge Pay Details Activity Logs" at bounding box center [692, 230] width 635 height 35
click at [771, 228] on Logs-tab "Activity Logs" at bounding box center [794, 230] width 61 height 35
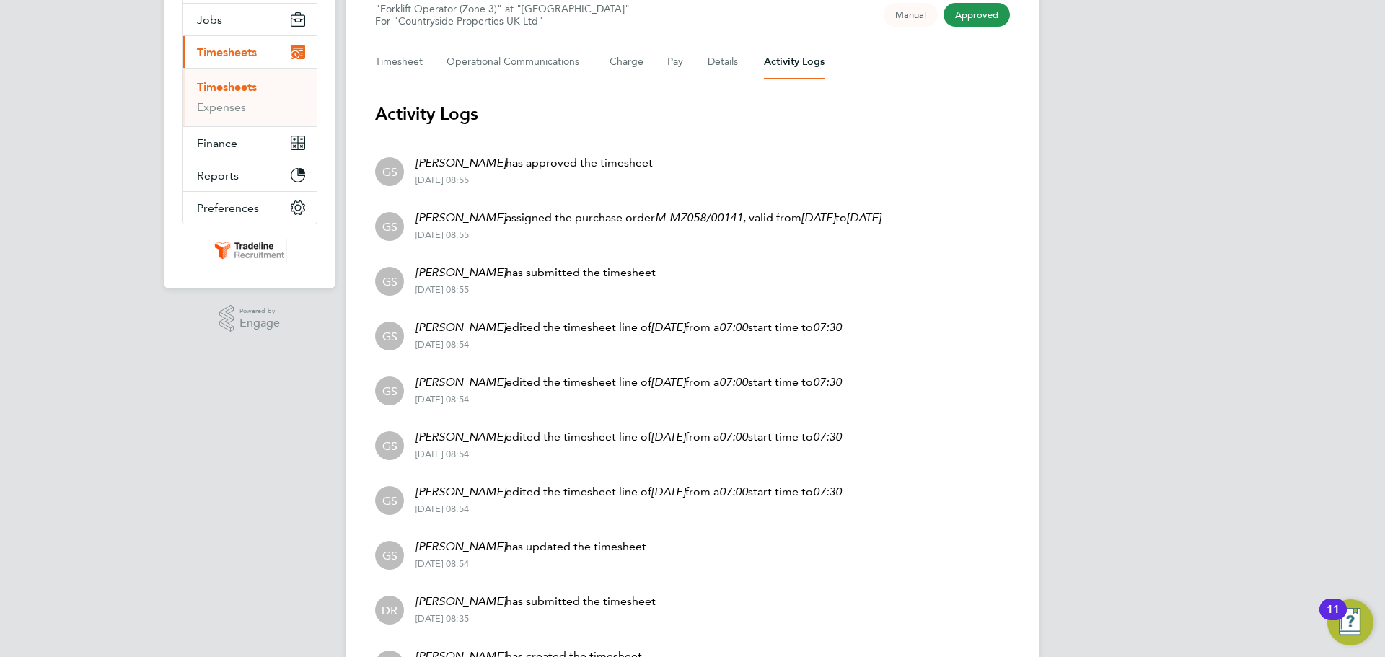
scroll to position [43, 0]
